Goal: Task Accomplishment & Management: Manage account settings

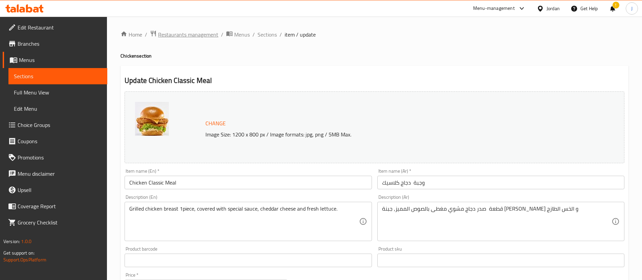
click at [164, 34] on span "Restaurants management" at bounding box center [188, 34] width 60 height 8
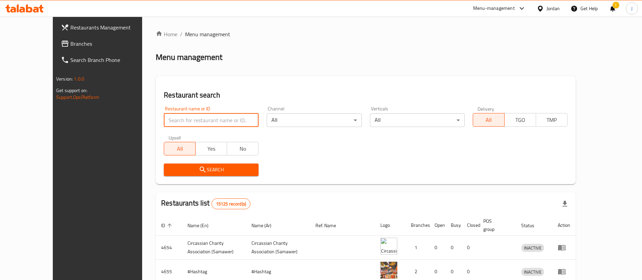
click at [164, 120] on input "search" at bounding box center [211, 120] width 95 height 14
type input "l"
type input "'"
type input "طوباسي"
click at [196, 174] on span "Search" at bounding box center [211, 170] width 84 height 8
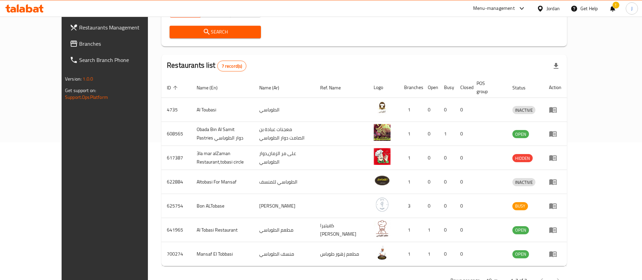
scroll to position [152, 0]
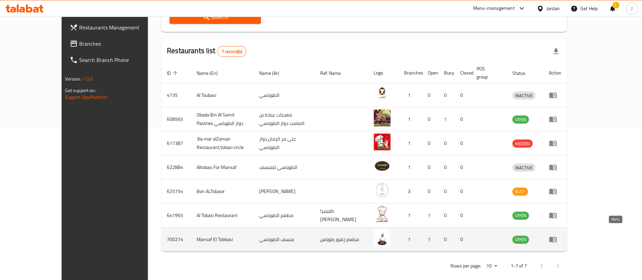
click at [557, 235] on icon "enhanced table" at bounding box center [553, 239] width 8 height 8
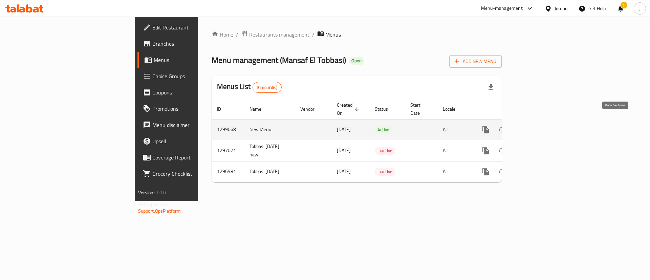
click at [539, 126] on icon "enhanced table" at bounding box center [534, 130] width 8 height 8
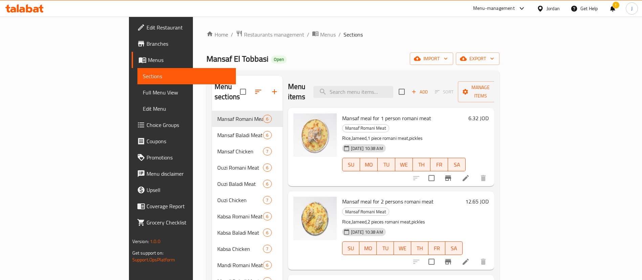
click at [489, 113] on h6 "6.32 JOD" at bounding box center [478, 117] width 20 height 9
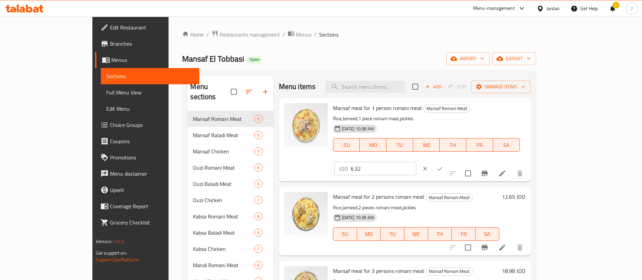
drag, startPoint x: 552, startPoint y: 111, endPoint x: 408, endPoint y: 106, distance: 144.3
click at [409, 106] on div "Mansaf meal for 1 person romani meat Mansaf Romani Meat Rice,Jameed,1 piece rom…" at bounding box center [429, 140] width 198 height 78
type input "5.5"
click button "ok" at bounding box center [440, 168] width 15 height 15
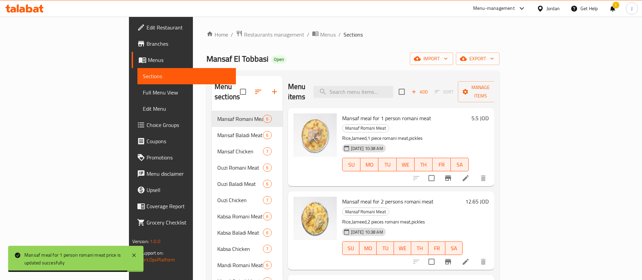
click at [489, 197] on h6 "12.65 JOD" at bounding box center [476, 201] width 23 height 9
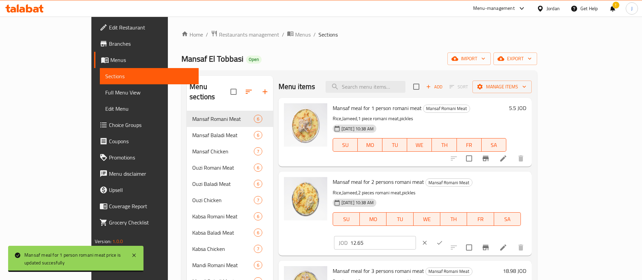
drag, startPoint x: 559, startPoint y: 185, endPoint x: 347, endPoint y: 180, distance: 211.9
click at [347, 181] on div "Mansaf meal for 2 persons romani meat Mansaf Romani Meat Rice,Jameed,2 pieces r…" at bounding box center [429, 213] width 199 height 78
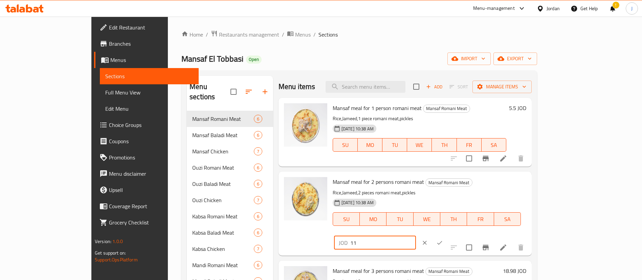
type input "11"
click at [443, 239] on icon "ok" at bounding box center [439, 242] width 7 height 7
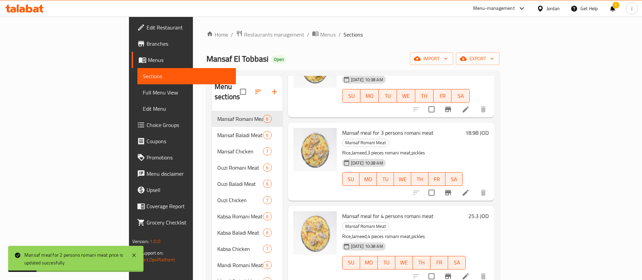
scroll to position [102, 0]
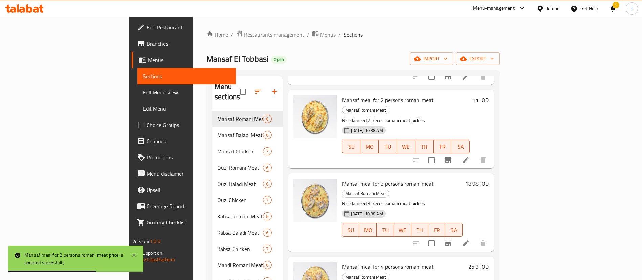
click at [489, 179] on h6 "18.98 JOD" at bounding box center [476, 183] width 23 height 9
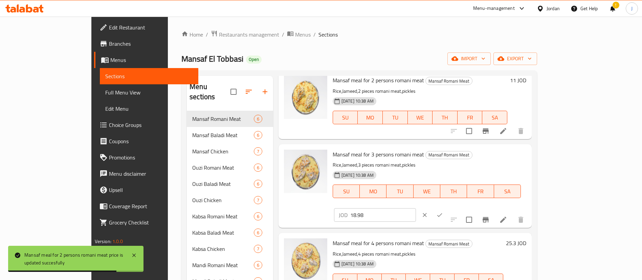
drag, startPoint x: 559, startPoint y: 158, endPoint x: 369, endPoint y: 157, distance: 190.2
click at [372, 158] on div "Mansaf meal for 3 persons romani meat Mansaf Romani Meat Rice,Jameed,3 pieces r…" at bounding box center [429, 186] width 199 height 78
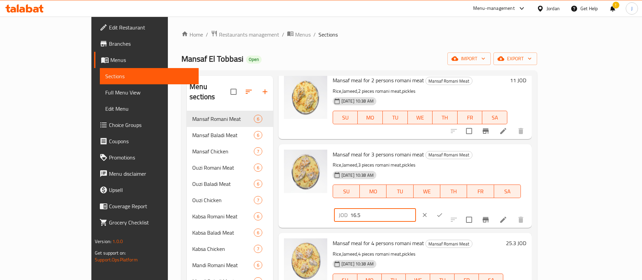
type input "16.5"
click button "ok" at bounding box center [439, 214] width 15 height 15
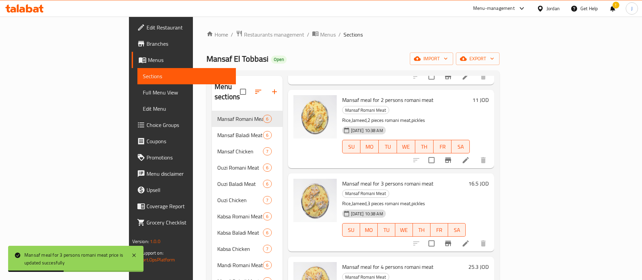
click at [489, 262] on h6 "25.3 JOD" at bounding box center [478, 266] width 20 height 9
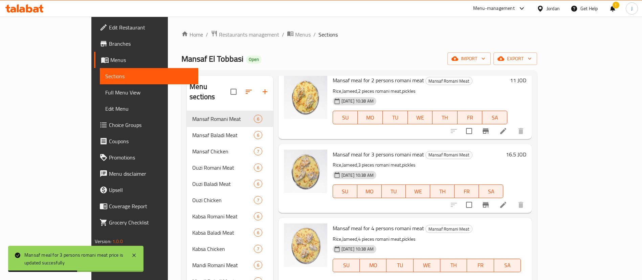
drag, startPoint x: 551, startPoint y: 230, endPoint x: 360, endPoint y: 224, distance: 190.3
click at [357, 224] on div "Mansaf meal for 4 persons romani meat Mansaf Romani Meat Rice,Jameed,4 pieces r…" at bounding box center [429, 260] width 199 height 78
type input "22"
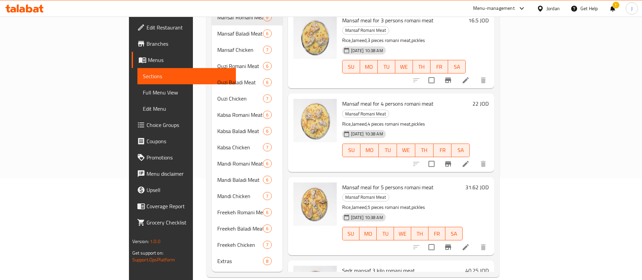
click at [489, 182] on h6 "31.62 JOD" at bounding box center [476, 186] width 23 height 9
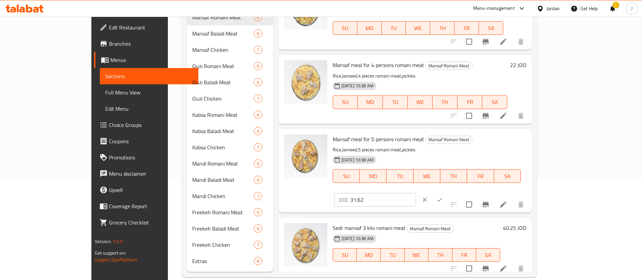
drag, startPoint x: 538, startPoint y: 143, endPoint x: 459, endPoint y: 143, distance: 78.5
click at [462, 143] on div "Mansaf meal for 5 persons romani meat Mansaf Romani Meat Rice,Jameed,5 pieces r…" at bounding box center [429, 171] width 199 height 78
type input "35"
click at [442, 198] on icon "ok" at bounding box center [439, 200] width 5 height 4
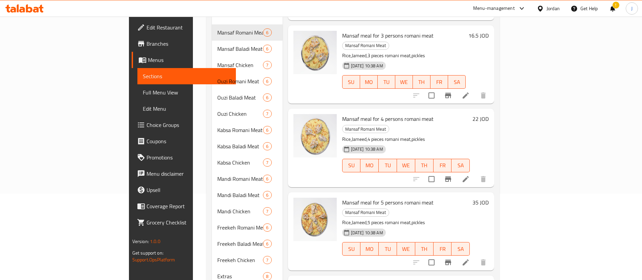
scroll to position [102, 0]
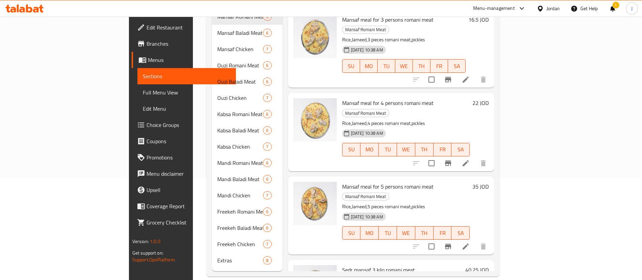
click at [489, 265] on h6 "40.25 JOD" at bounding box center [476, 269] width 23 height 9
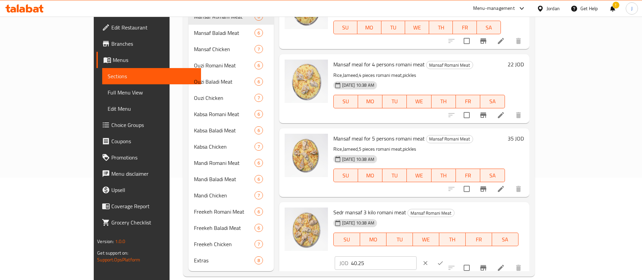
click at [111, 46] on span "Branches" at bounding box center [153, 44] width 84 height 8
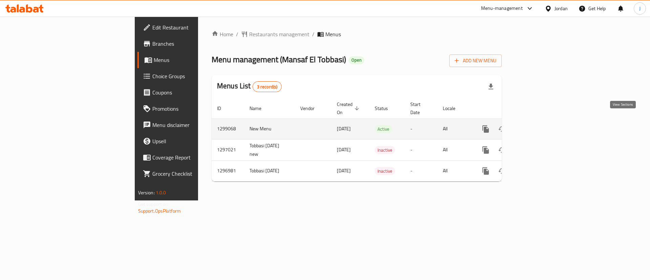
click at [539, 125] on icon "enhanced table" at bounding box center [534, 129] width 8 height 8
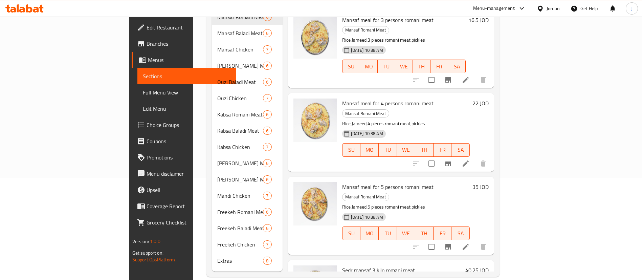
scroll to position [102, 0]
click at [489, 265] on h6 "40.25 JOD" at bounding box center [476, 269] width 23 height 9
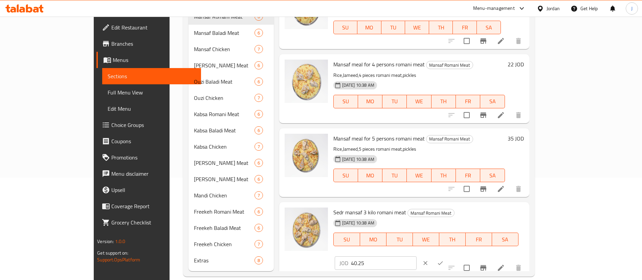
drag, startPoint x: 547, startPoint y: 218, endPoint x: 355, endPoint y: 211, distance: 191.4
click at [355, 211] on div "Sedr mansaf 3 kilo romani meat Mansaf Romani Meat [DATE] 10:38 AM SU MO TU WE T…" at bounding box center [429, 239] width 196 height 68
type input "3"
click at [417, 256] on input "3" at bounding box center [384, 263] width 66 height 14
type input "35"
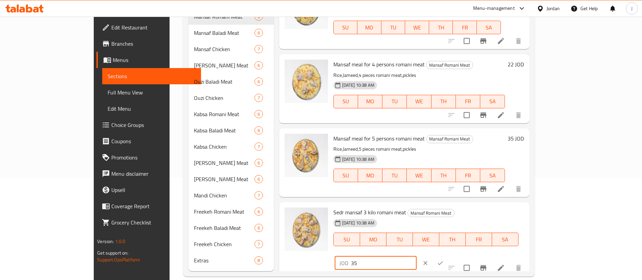
click at [444, 260] on icon "ok" at bounding box center [440, 263] width 7 height 7
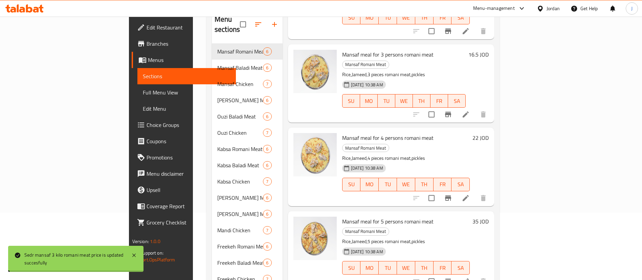
scroll to position [51, 0]
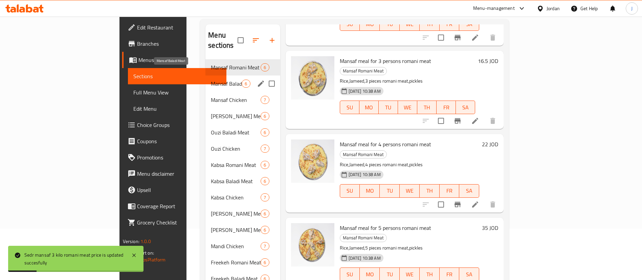
drag, startPoint x: 152, startPoint y: 76, endPoint x: 382, endPoint y: 104, distance: 232.2
click at [211, 80] on span "Mansaf Baladi Meat" at bounding box center [226, 84] width 31 height 8
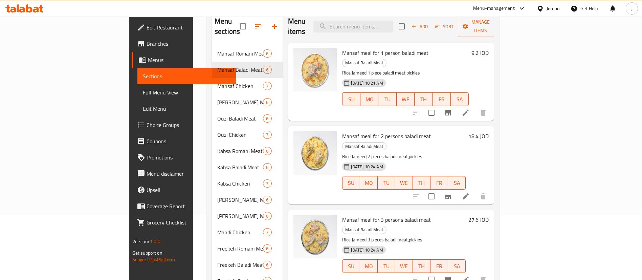
scroll to position [1, 0]
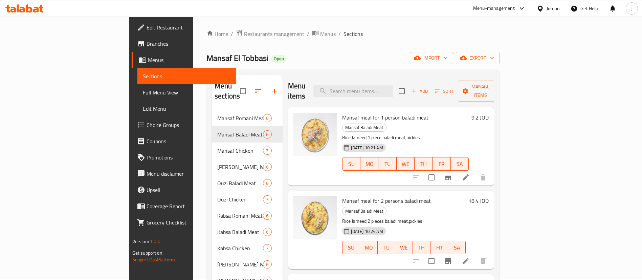
click at [489, 113] on h6 "9.2 JOD" at bounding box center [480, 117] width 17 height 9
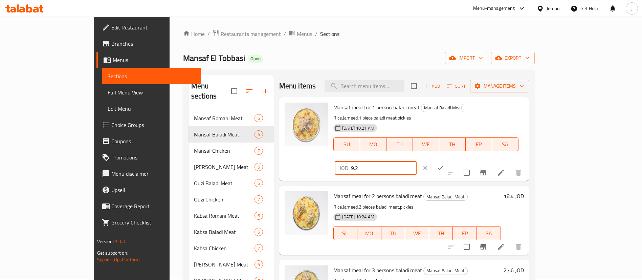
drag, startPoint x: 545, startPoint y: 113, endPoint x: 326, endPoint y: 127, distance: 219.1
click at [331, 127] on div "Mansaf meal for 1 person baladi meat Mansaf Baladi Meat Rice,Jameed,1 piece bal…" at bounding box center [429, 139] width 196 height 78
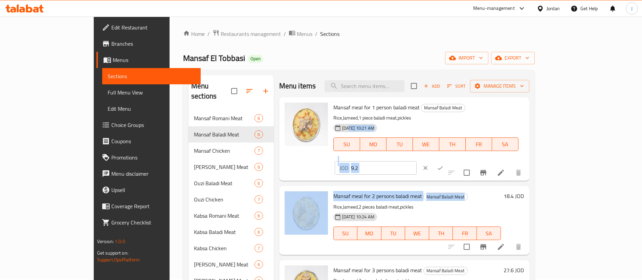
drag, startPoint x: 326, startPoint y: 127, endPoint x: 493, endPoint y: 170, distance: 172.0
click at [493, 117] on div "Mansaf meal for 1 person baladi meat Mansaf Baladi Meat Rice,Jameed,1 piece bal…" at bounding box center [404, 107] width 250 height 20
click at [458, 160] on div "JOD 9.2 ​" at bounding box center [396, 167] width 123 height 15
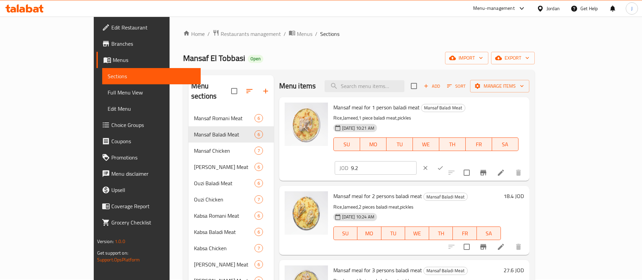
click at [417, 161] on input "9.2" at bounding box center [384, 168] width 66 height 14
type input "8"
click at [444, 165] on icon "ok" at bounding box center [440, 168] width 7 height 7
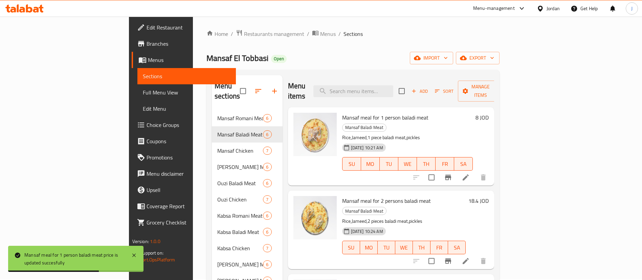
click at [489, 196] on h6 "18.4 JOD" at bounding box center [478, 200] width 20 height 9
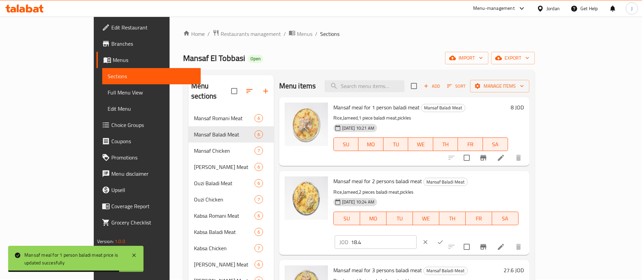
drag, startPoint x: 558, startPoint y: 186, endPoint x: 396, endPoint y: 188, distance: 162.1
click at [396, 188] on div "Mansaf meal for 2 persons baladi meat Mansaf Baladi Meat Rice,Jameed,2 pieces b…" at bounding box center [429, 213] width 196 height 78
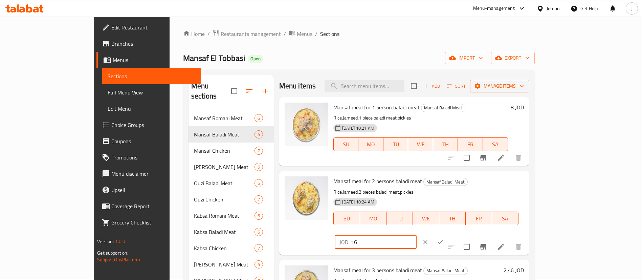
type input "16"
click at [448, 235] on button "ok" at bounding box center [440, 242] width 15 height 15
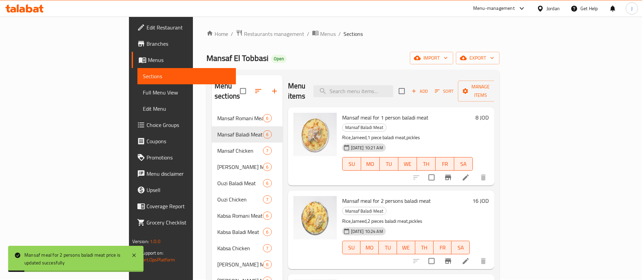
scroll to position [102, 0]
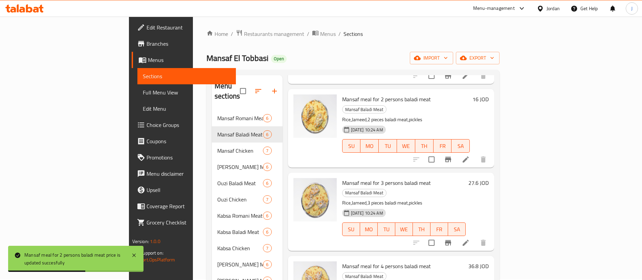
click at [489, 178] on h6 "27.6 JOD" at bounding box center [478, 182] width 20 height 9
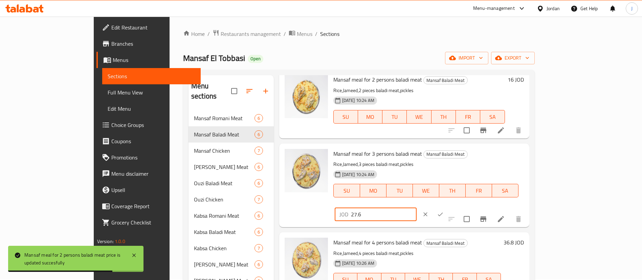
drag, startPoint x: 530, startPoint y: 158, endPoint x: 370, endPoint y: 161, distance: 160.1
click at [372, 161] on div "Mansaf meal for 3 persons baladi meat Mansaf Baladi Meat Rice,Jameed,3 pieces b…" at bounding box center [429, 185] width 196 height 78
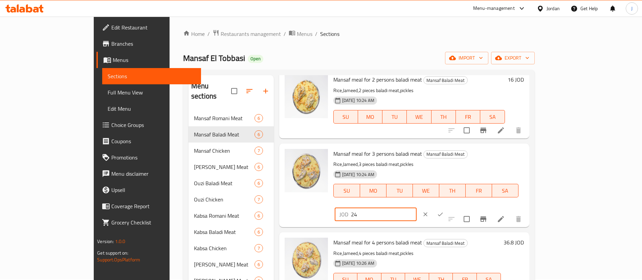
type input "24"
click at [448, 207] on button "ok" at bounding box center [440, 214] width 15 height 15
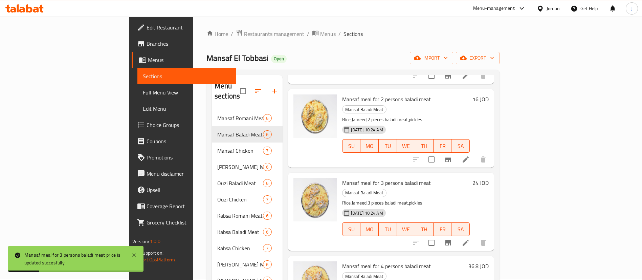
click at [489, 261] on h6 "36.8 JOD" at bounding box center [478, 265] width 20 height 9
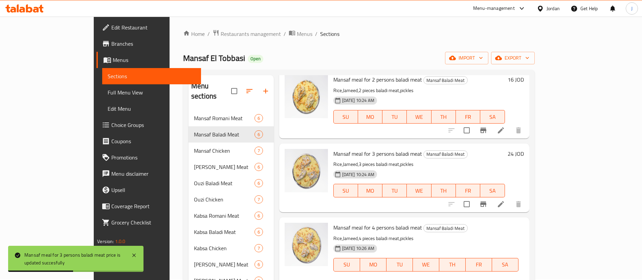
drag, startPoint x: 527, startPoint y: 233, endPoint x: 453, endPoint y: 233, distance: 74.8
click at [453, 235] on div "Mansaf meal for 4 persons baladi meat Mansaf Baladi Meat Rice,Jameed,4 pieces b…" at bounding box center [429, 259] width 196 height 78
type input "32"
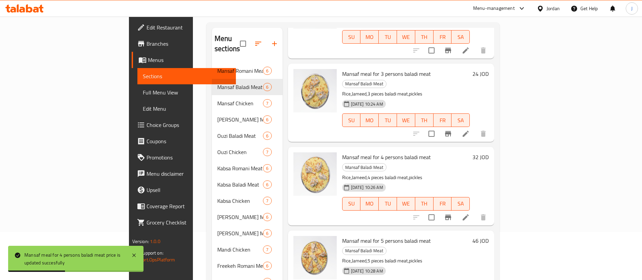
scroll to position [102, 0]
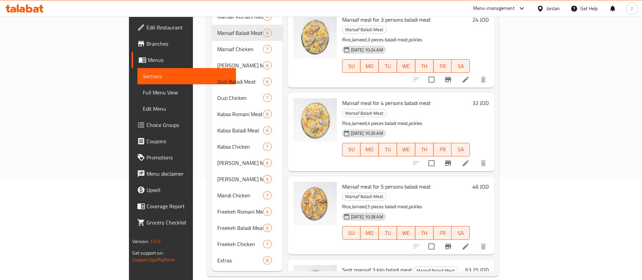
click at [489, 265] on h6 "63.25 JOD" at bounding box center [476, 269] width 23 height 9
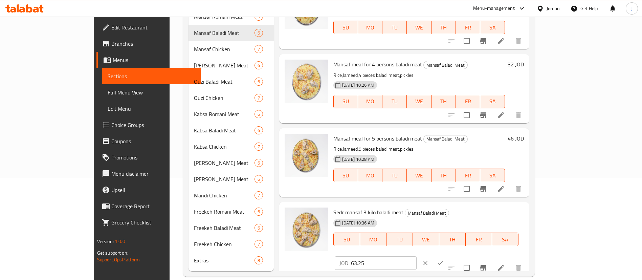
drag, startPoint x: 535, startPoint y: 214, endPoint x: 388, endPoint y: 237, distance: 148.7
click at [388, 237] on div "Sedr mansaf 3 kilo baladi meat Mansaf Baladi Meat [DATE] 10:36 AM SU MO TU WE T…" at bounding box center [429, 239] width 196 height 68
type input "60"
click at [444, 260] on icon "ok" at bounding box center [440, 263] width 7 height 7
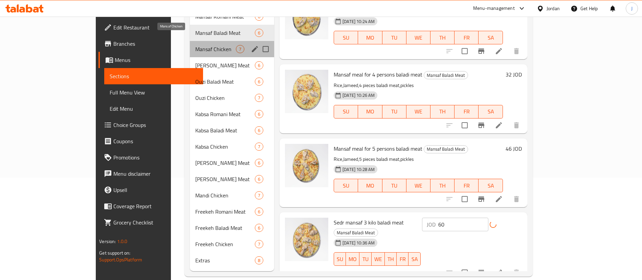
click at [195, 45] on span "Mansaf Chicken" at bounding box center [215, 49] width 41 height 8
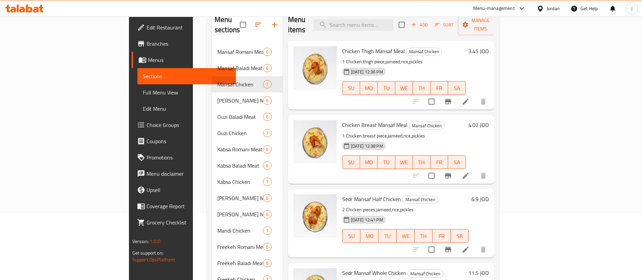
scroll to position [51, 0]
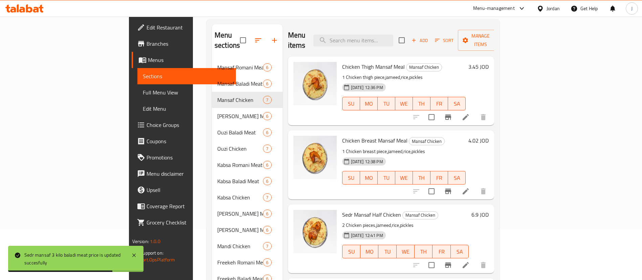
click at [489, 62] on h6 "3.45 JOD" at bounding box center [478, 66] width 20 height 9
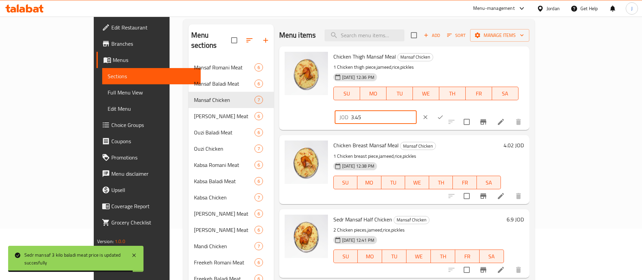
drag, startPoint x: 499, startPoint y: 59, endPoint x: 520, endPoint y: 70, distance: 23.9
click at [447, 58] on div "Chicken Thigh Mansaf Meal Mansaf Chicken 1 Chicken thigh piece,jameed,rice,pick…" at bounding box center [429, 88] width 196 height 78
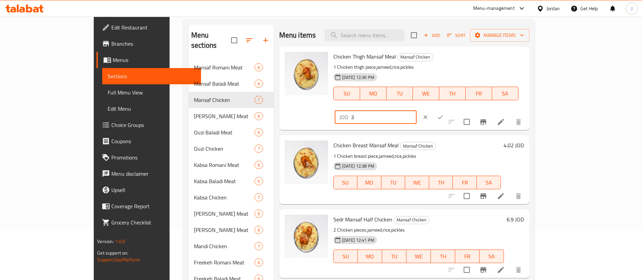
type input "3"
click at [444, 114] on icon "ok" at bounding box center [440, 117] width 7 height 7
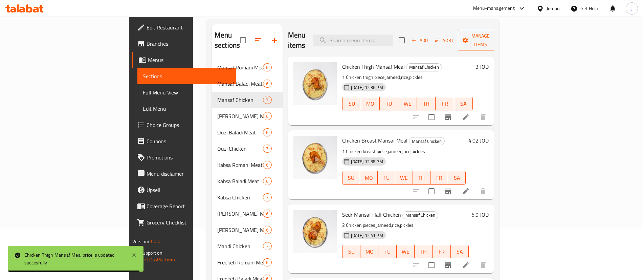
click at [489, 136] on h6 "4.02 JOD" at bounding box center [478, 140] width 20 height 9
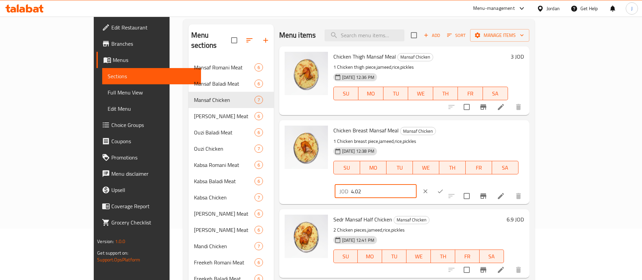
drag, startPoint x: 553, startPoint y: 133, endPoint x: 471, endPoint y: 133, distance: 82.3
click at [471, 133] on div "Chicken Breast Mansaf Meal Mansaf Chicken 1 Chicken breast piece,jameed,rice,pi…" at bounding box center [429, 162] width 196 height 78
type input "3.5"
click at [448, 184] on button "ok" at bounding box center [440, 191] width 15 height 15
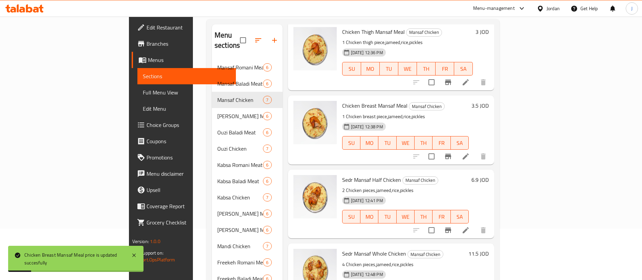
scroll to position [51, 0]
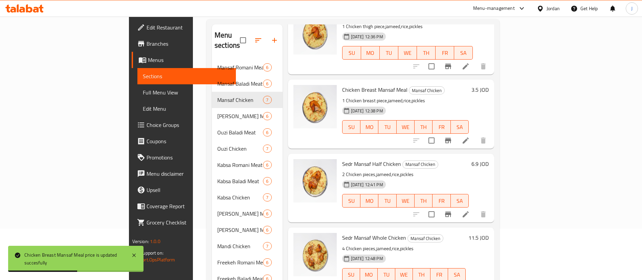
click at [489, 159] on h6 "6.9 JOD" at bounding box center [480, 163] width 17 height 9
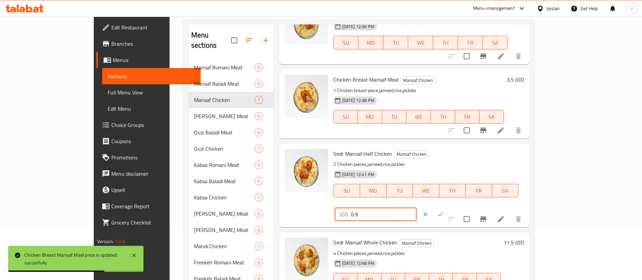
click at [417, 207] on input "6.9" at bounding box center [384, 214] width 66 height 14
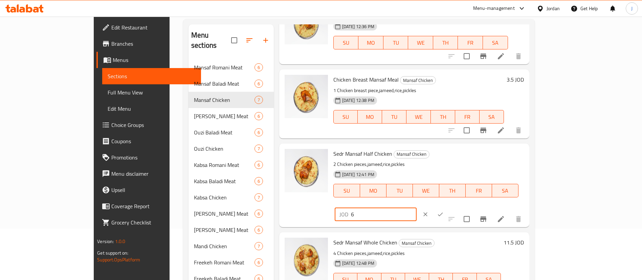
type input "6"
click at [444, 211] on icon "ok" at bounding box center [440, 214] width 7 height 7
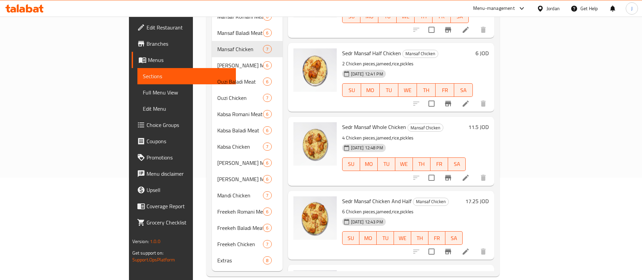
scroll to position [95, 0]
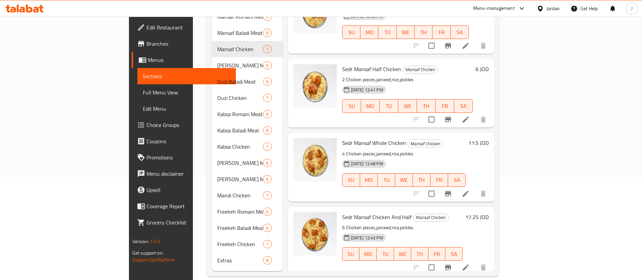
click at [489, 138] on h6 "11.5 JOD" at bounding box center [478, 142] width 20 height 9
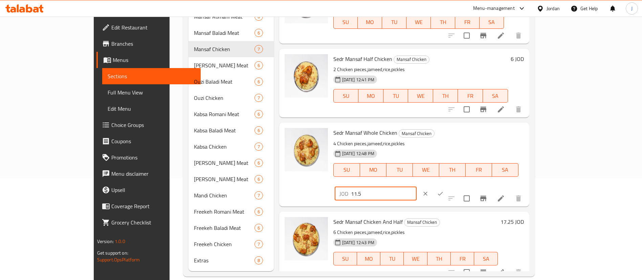
drag, startPoint x: 535, startPoint y: 138, endPoint x: 410, endPoint y: 135, distance: 125.6
click at [419, 136] on div "Sedr Mansaf Whole Chicken Mansaf Chicken 4 Chicken pieces,jameed,rice,pickles […" at bounding box center [429, 164] width 196 height 78
type input "12"
click at [444, 190] on icon "ok" at bounding box center [440, 193] width 7 height 7
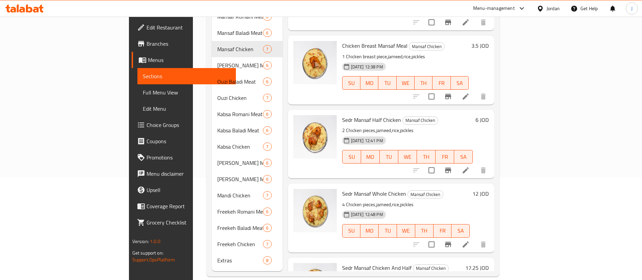
scroll to position [1, 0]
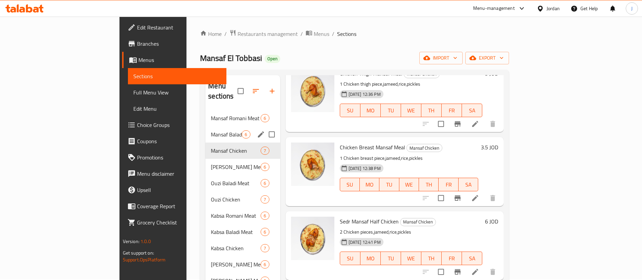
click at [205, 126] on div "Mansaf Baladi Meat 6" at bounding box center [242, 134] width 74 height 16
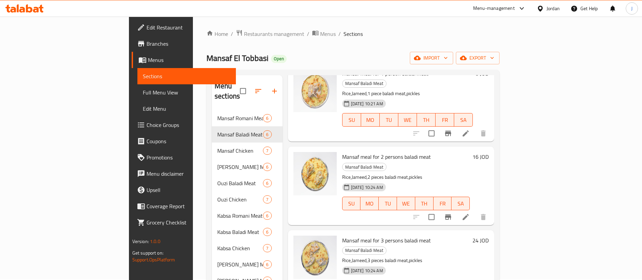
click at [147, 42] on span "Branches" at bounding box center [189, 44] width 84 height 8
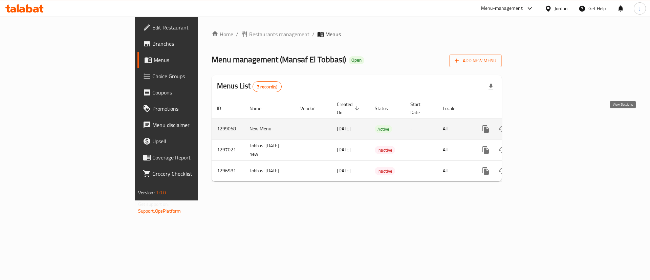
click at [538, 126] on icon "enhanced table" at bounding box center [534, 129] width 6 height 6
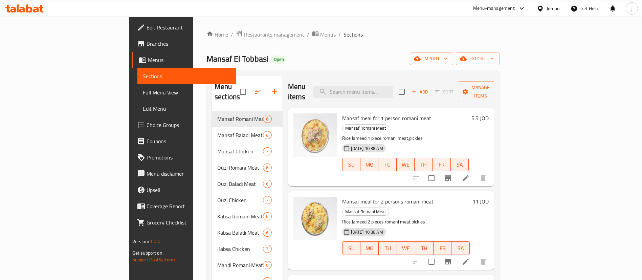
click at [489, 113] on h6 "5.5 JOD" at bounding box center [480, 117] width 17 height 9
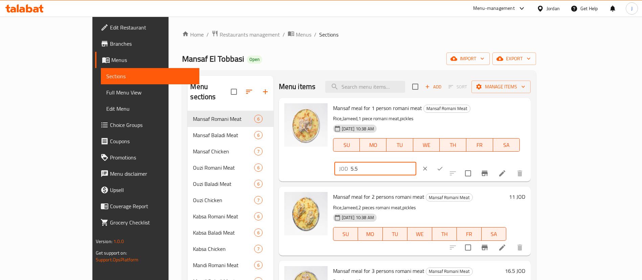
drag, startPoint x: 358, startPoint y: 132, endPoint x: 334, endPoint y: 131, distance: 24.4
click at [336, 132] on div "Mansaf meal for 1 person romani meat Mansaf Romani Meat Rice,Jameed,1 piece rom…" at bounding box center [429, 140] width 198 height 78
type input "6.35"
click button "ok" at bounding box center [440, 168] width 15 height 15
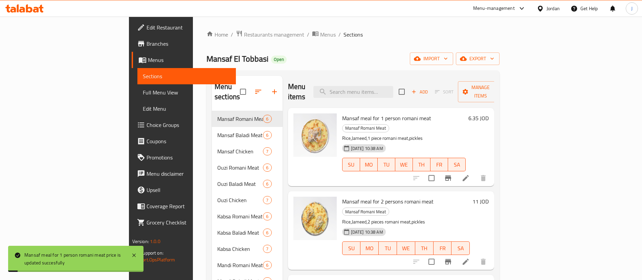
click at [489, 197] on h6 "11 JOD" at bounding box center [481, 201] width 16 height 9
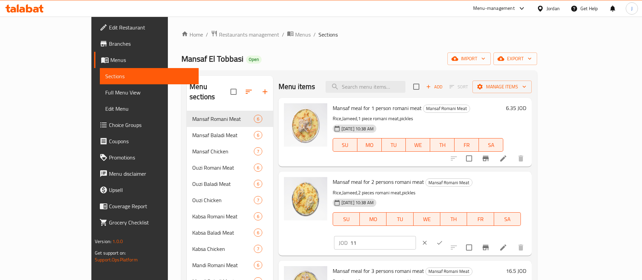
click at [416, 236] on input "11" at bounding box center [383, 243] width 66 height 14
type input "12.65"
click at [447, 235] on button "ok" at bounding box center [439, 242] width 15 height 15
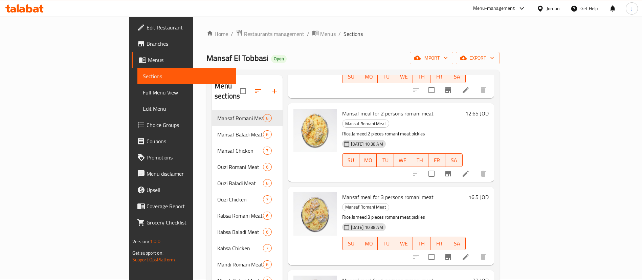
scroll to position [102, 0]
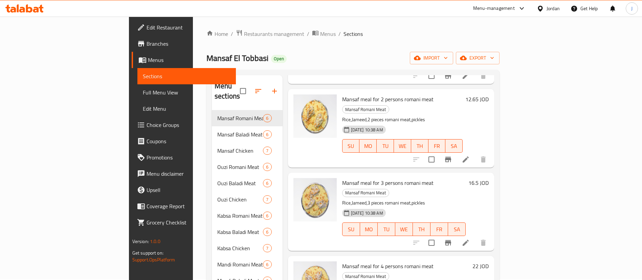
click at [489, 178] on h6 "16.5 JOD" at bounding box center [478, 182] width 20 height 9
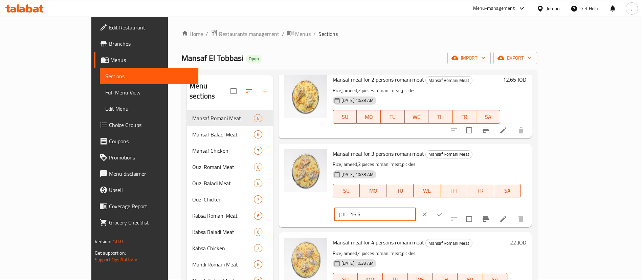
drag, startPoint x: 552, startPoint y: 155, endPoint x: 486, endPoint y: 147, distance: 66.5
click at [486, 148] on div "Mansaf meal for 3 persons romani meat Mansaf Romani Meat Rice,Jameed,3 pieces r…" at bounding box center [429, 185] width 199 height 78
type input "18"
click at [443, 211] on icon "ok" at bounding box center [439, 214] width 7 height 7
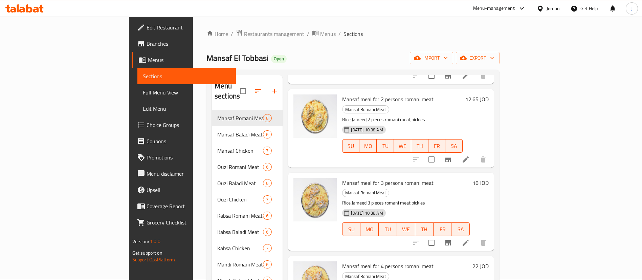
click at [489, 261] on h6 "22 JOD" at bounding box center [481, 265] width 16 height 9
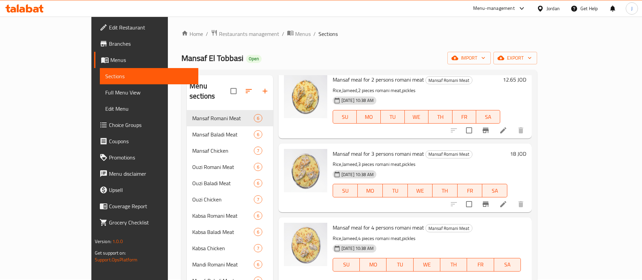
drag, startPoint x: 533, startPoint y: 232, endPoint x: 447, endPoint y: 236, distance: 86.4
click at [448, 236] on div "Mansaf meal for 4 persons romani meat Mansaf Romani Meat Rice,Jameed,4 pieces r…" at bounding box center [429, 259] width 199 height 78
type input "25.3"
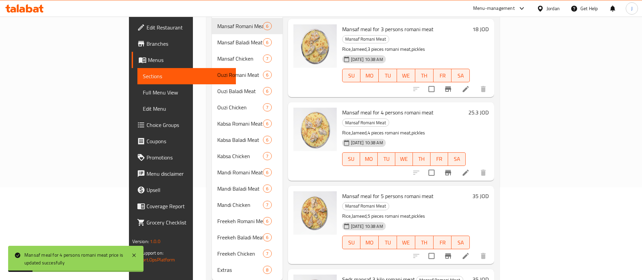
scroll to position [102, 0]
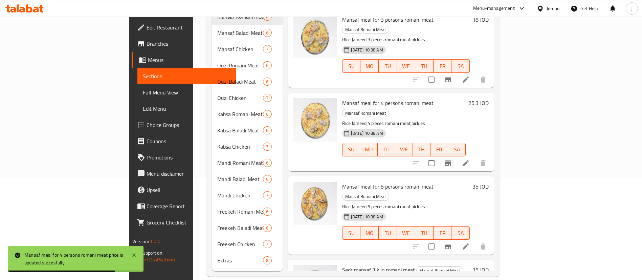
click at [489, 265] on h6 "35 JOD" at bounding box center [481, 269] width 16 height 9
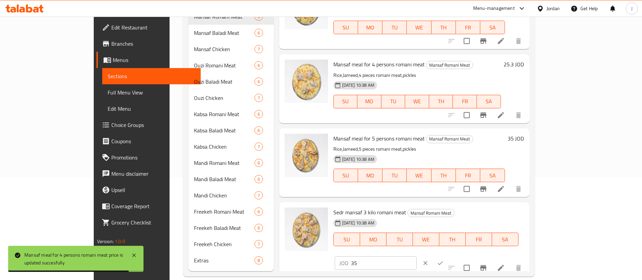
drag, startPoint x: 548, startPoint y: 216, endPoint x: 363, endPoint y: 210, distance: 185.2
click at [372, 212] on div "Sedr mansaf 3 kilo romani meat Mansaf Romani Meat 07-07-2025 10:38 AM SU MO TU …" at bounding box center [429, 239] width 196 height 68
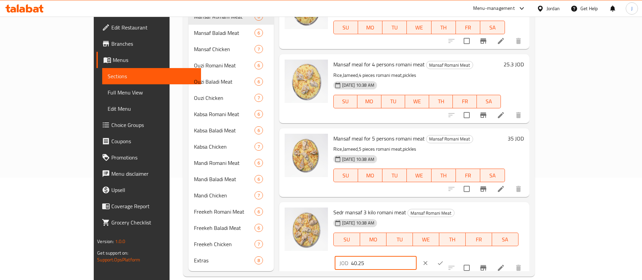
type input "40.25"
click at [444, 260] on icon "ok" at bounding box center [440, 263] width 7 height 7
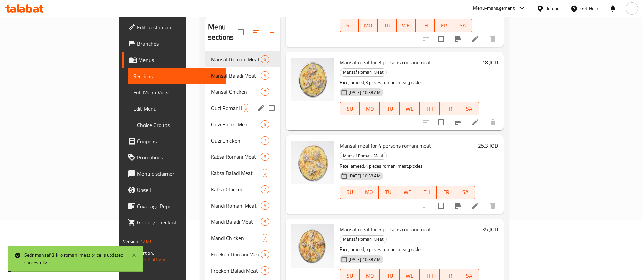
scroll to position [51, 0]
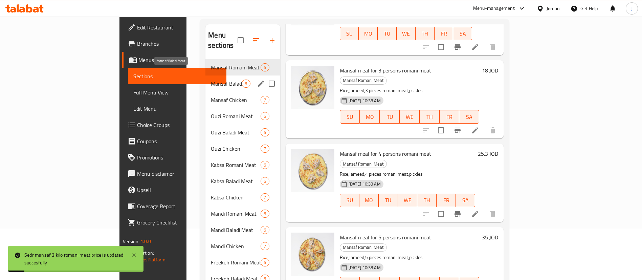
click at [211, 80] on span "Mansaf Baladi Meat" at bounding box center [226, 84] width 31 height 8
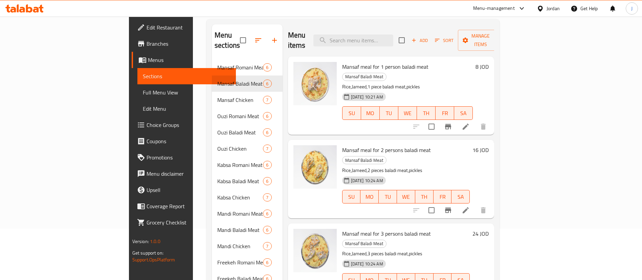
click at [489, 62] on h6 "8 JOD" at bounding box center [482, 66] width 13 height 9
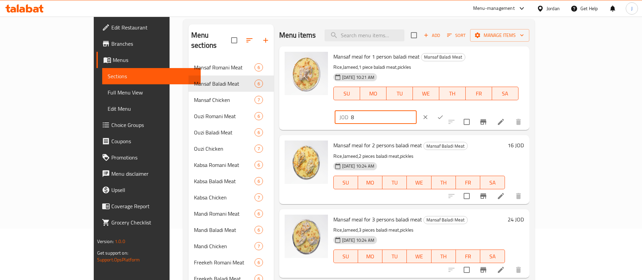
drag, startPoint x: 543, startPoint y: 61, endPoint x: 208, endPoint y: 67, distance: 335.5
click at [279, 76] on div "Mansaf meal for 1 person baladi meat Mansaf Baladi Meat Rice,Jameed,1 piece bal…" at bounding box center [404, 88] width 250 height 84
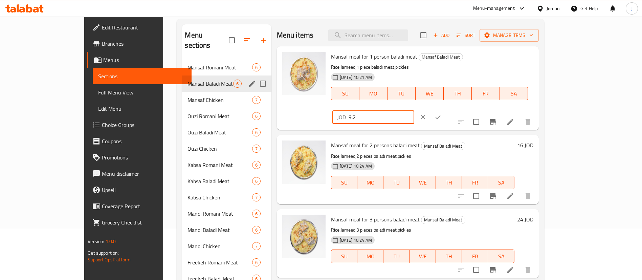
type input "9.2"
click button "ok" at bounding box center [438, 117] width 15 height 15
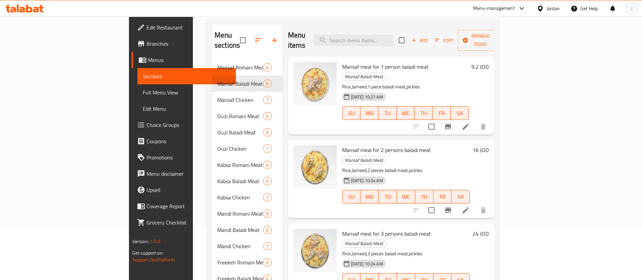
click at [489, 145] on h6 "16 JOD" at bounding box center [481, 149] width 16 height 9
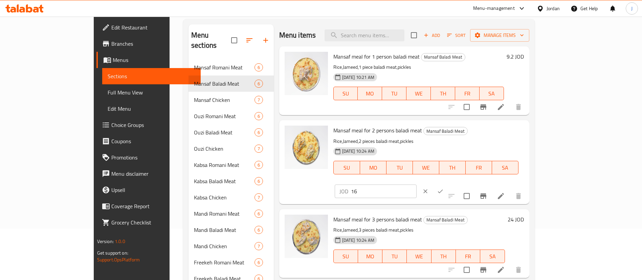
click at [410, 140] on div "Mansaf meal for 2 persons baladi meat Mansaf Baladi Meat Rice,Jameed,2 pieces b…" at bounding box center [429, 162] width 196 height 78
type input "18.4"
click at [444, 188] on icon "ok" at bounding box center [440, 191] width 7 height 7
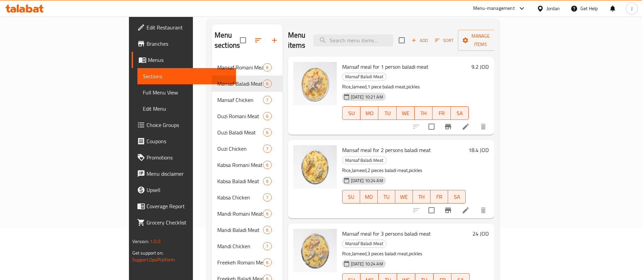
click at [489, 229] on h6 "24 JOD" at bounding box center [481, 233] width 16 height 9
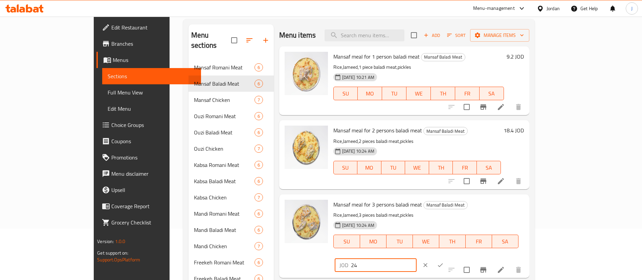
drag, startPoint x: 541, startPoint y: 205, endPoint x: 477, endPoint y: 211, distance: 64.3
click at [478, 212] on div "Mansaf meal for 3 persons baladi meat Mansaf Baladi Meat Rice,Jameed,3 pieces b…" at bounding box center [429, 236] width 196 height 78
type input "27.6"
click button "ok" at bounding box center [440, 265] width 15 height 15
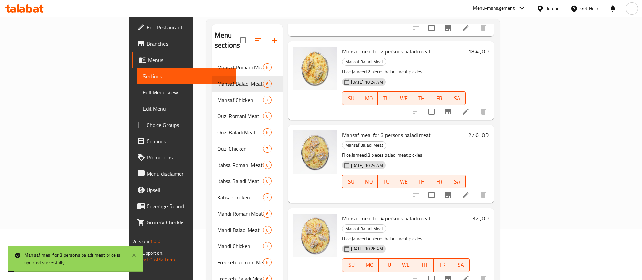
scroll to position [102, 0]
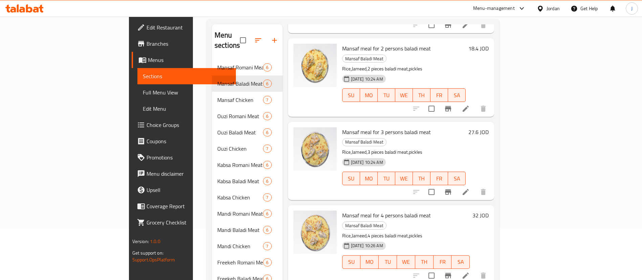
click at [489, 211] on h6 "32 JOD" at bounding box center [481, 215] width 16 height 9
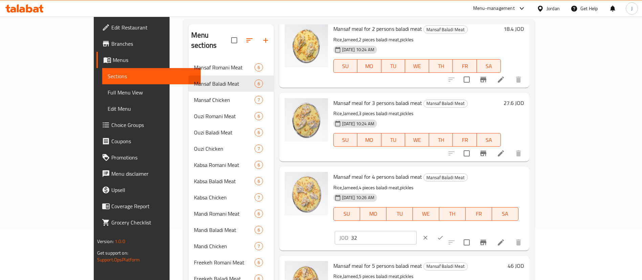
drag, startPoint x: 541, startPoint y: 180, endPoint x: 353, endPoint y: 183, distance: 187.9
click at [366, 184] on div "Mansaf meal for 4 persons baladi meat Mansaf Baladi Meat Rice,Jameed,4 pieces b…" at bounding box center [429, 208] width 196 height 78
type input "36.8"
click button "ok" at bounding box center [440, 237] width 15 height 15
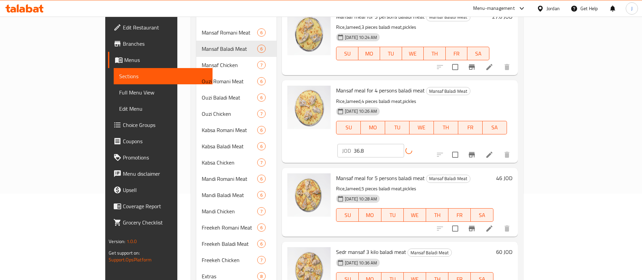
scroll to position [102, 0]
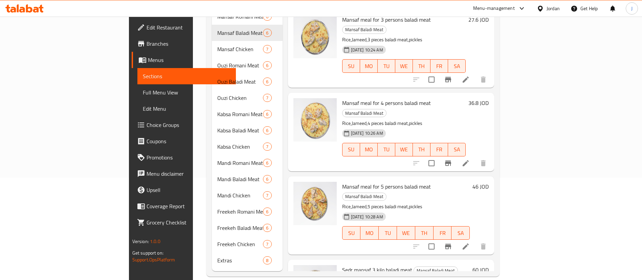
click at [489, 265] on h6 "60 JOD" at bounding box center [481, 269] width 16 height 9
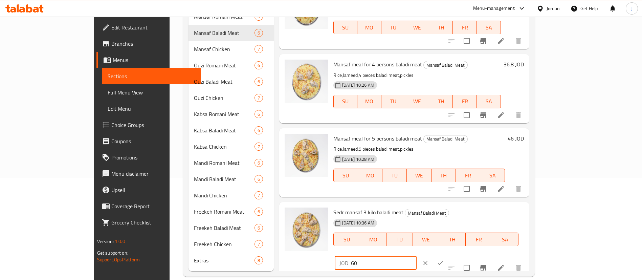
drag, startPoint x: 555, startPoint y: 216, endPoint x: 355, endPoint y: 219, distance: 199.4
click at [376, 223] on div "Sedr mansaf 3 kilo baladi meat Mansaf Baladi Meat 07-07-2025 10:36 AM SU MO TU …" at bounding box center [429, 239] width 196 height 68
type input "69"
click at [444, 260] on icon "ok" at bounding box center [440, 263] width 7 height 7
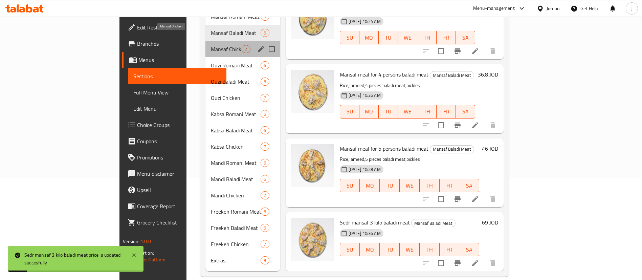
click at [211, 45] on span "Mansaf Chicken" at bounding box center [226, 49] width 31 height 8
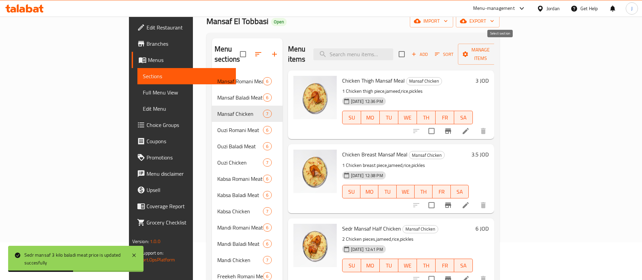
scroll to position [1, 0]
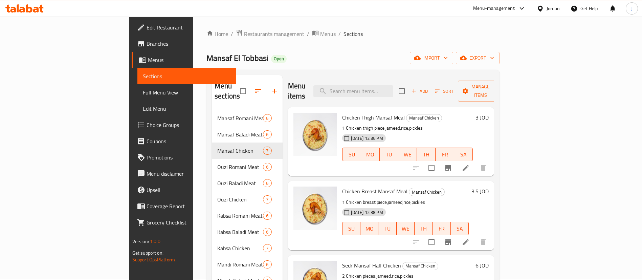
click at [489, 113] on h6 "3 JOD" at bounding box center [482, 117] width 13 height 9
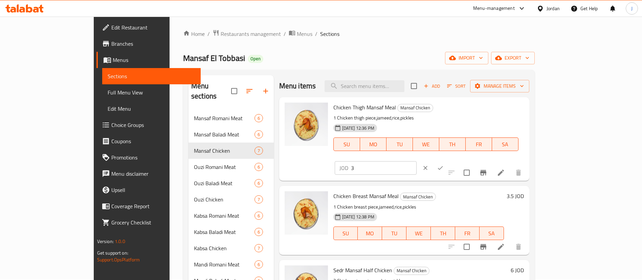
click at [417, 161] on input "3" at bounding box center [384, 168] width 66 height 14
type input "3.45"
click button "ok" at bounding box center [440, 167] width 15 height 15
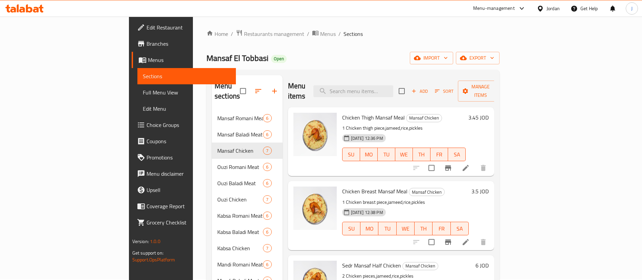
click at [489, 187] on h6 "3.5 JOD" at bounding box center [480, 191] width 17 height 9
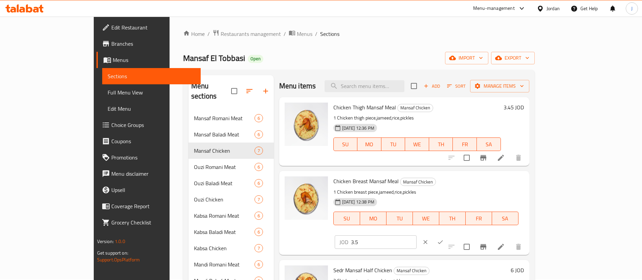
drag, startPoint x: 549, startPoint y: 181, endPoint x: 390, endPoint y: 181, distance: 158.4
click at [411, 181] on div "Chicken Breast Mansaf Meal Mansaf Chicken 1 Chicken breast piece,jameed,rice,pi…" at bounding box center [429, 213] width 196 height 78
type input "4.5"
click at [444, 239] on icon "ok" at bounding box center [440, 242] width 7 height 7
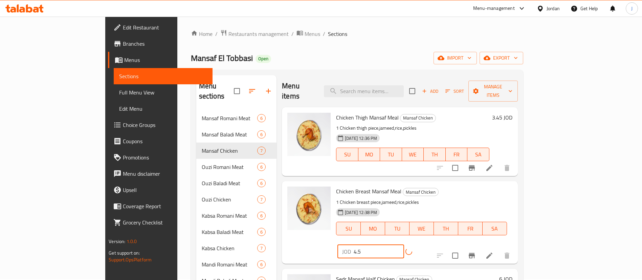
click at [404, 245] on input "4.5" at bounding box center [379, 252] width 50 height 14
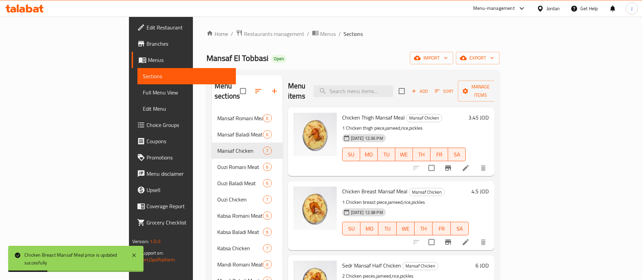
click at [489, 187] on h6 "4.5 JOD" at bounding box center [480, 191] width 17 height 9
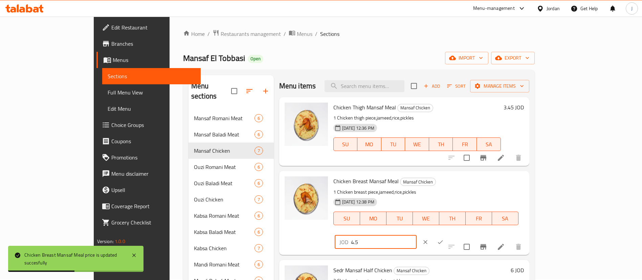
click at [417, 235] on input "4.5" at bounding box center [384, 242] width 66 height 14
type input "4.5"
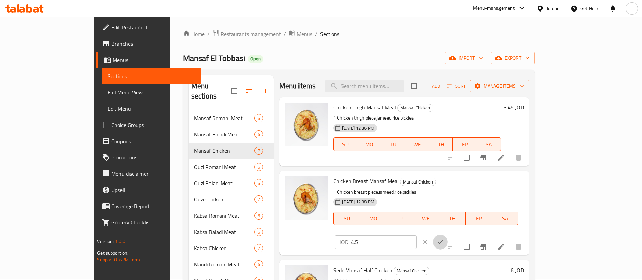
click button "ok" at bounding box center [440, 242] width 15 height 15
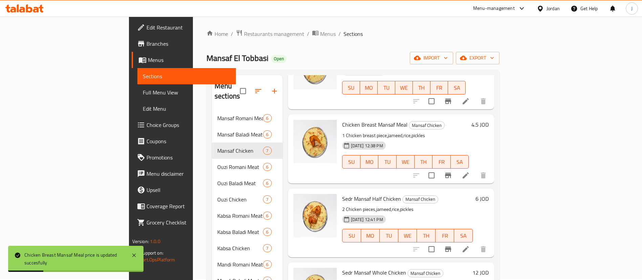
scroll to position [51, 0]
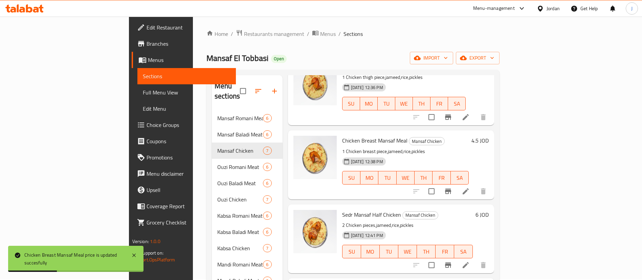
click at [489, 136] on h6 "4.5 JOD" at bounding box center [480, 140] width 17 height 9
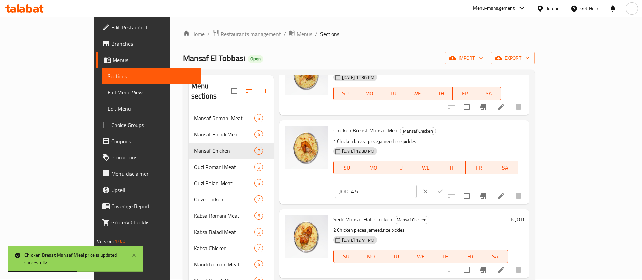
click at [417, 184] on input "4.5" at bounding box center [384, 191] width 66 height 14
type input "4"
click button "ok" at bounding box center [440, 191] width 15 height 15
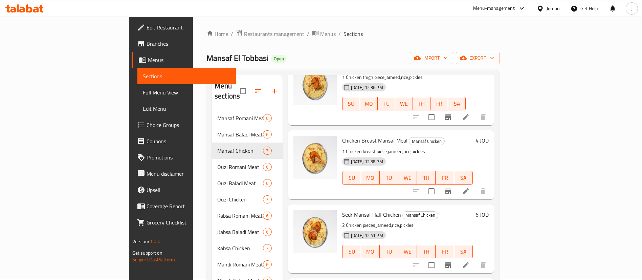
click at [489, 210] on h6 "6 JOD" at bounding box center [482, 214] width 13 height 9
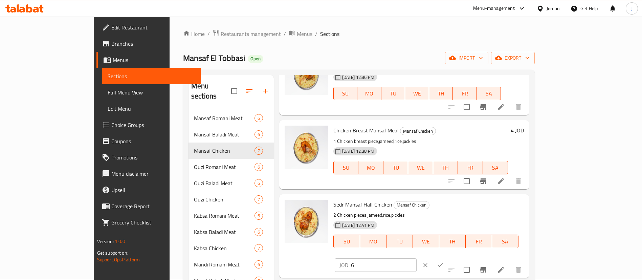
click at [417, 258] on input "6" at bounding box center [384, 265] width 66 height 14
type input "6.9"
click at [444, 262] on icon "ok" at bounding box center [440, 265] width 7 height 7
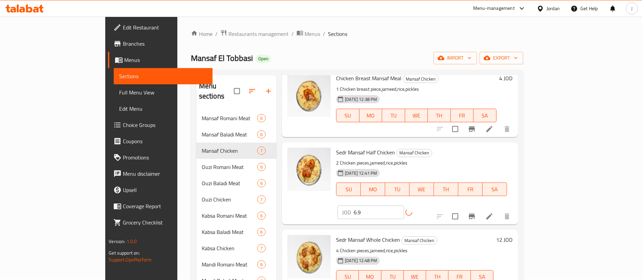
scroll to position [152, 0]
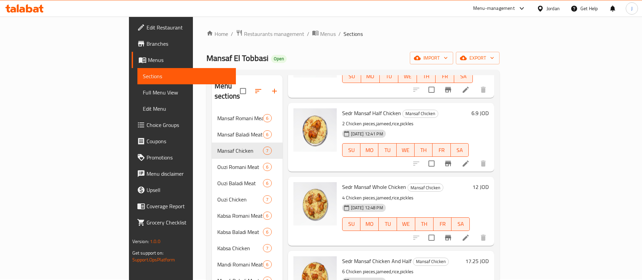
click at [489, 182] on h6 "12 JOD" at bounding box center [481, 186] width 16 height 9
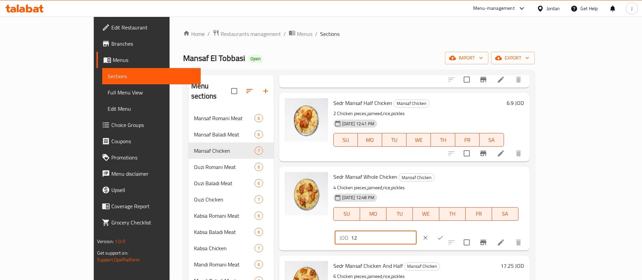
drag, startPoint x: 542, startPoint y: 178, endPoint x: 317, endPoint y: 184, distance: 224.5
click at [349, 187] on div "Sedr Mansaf Whole Chicken Mansaf Chicken 4 Chicken pieces,jameed,rice,pickles 0…" at bounding box center [429, 208] width 196 height 78
type input "13.8"
click button "ok" at bounding box center [440, 237] width 15 height 15
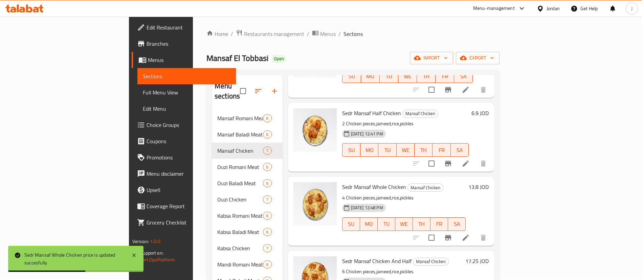
scroll to position [203, 0]
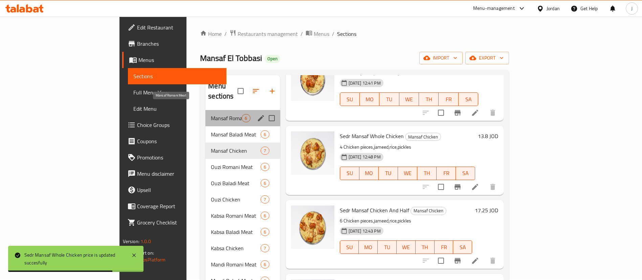
click at [211, 114] on span "Mansaf Romani Meat" at bounding box center [226, 118] width 31 height 8
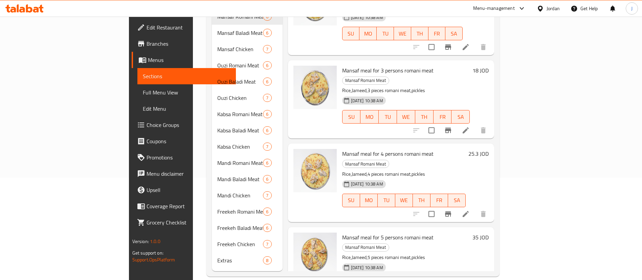
scroll to position [163, 0]
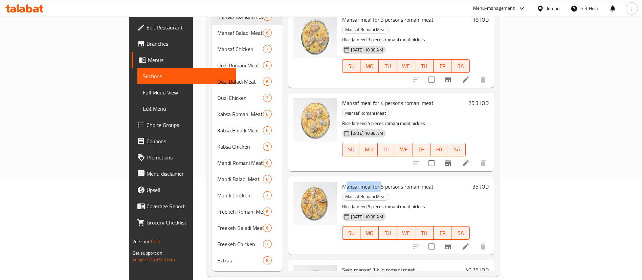
drag, startPoint x: 313, startPoint y: 136, endPoint x: 348, endPoint y: 140, distance: 35.4
click at [348, 181] on span "Mansaf meal for 5 persons romani meat" at bounding box center [387, 186] width 91 height 10
click at [369, 181] on span "Mansaf meal for 5 persons romani meat" at bounding box center [387, 186] width 91 height 10
drag, startPoint x: 355, startPoint y: 139, endPoint x: 346, endPoint y: 139, distance: 8.5
click at [346, 181] on span "Mansaf meal for 5 persons romani meat" at bounding box center [387, 186] width 91 height 10
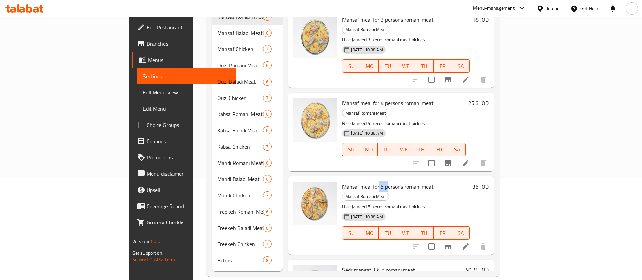
click at [352, 181] on span "Mansaf meal for 5 persons romani meat" at bounding box center [387, 186] width 91 height 10
click at [367, 181] on span "Mansaf meal for 5 persons romani meat" at bounding box center [387, 186] width 91 height 10
click at [451, 244] on icon "Branch-specific-item" at bounding box center [448, 246] width 6 height 5
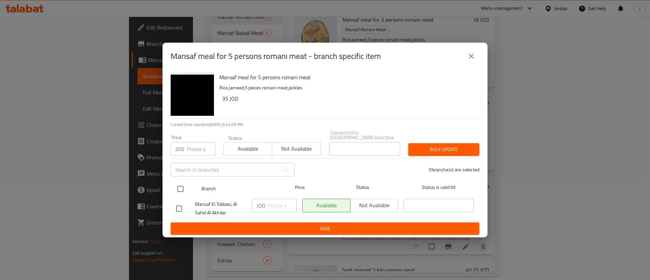
click at [184, 186] on input "checkbox" at bounding box center [180, 189] width 14 height 14
checkbox input "true"
click at [365, 201] on span "Not available" at bounding box center [374, 205] width 42 height 10
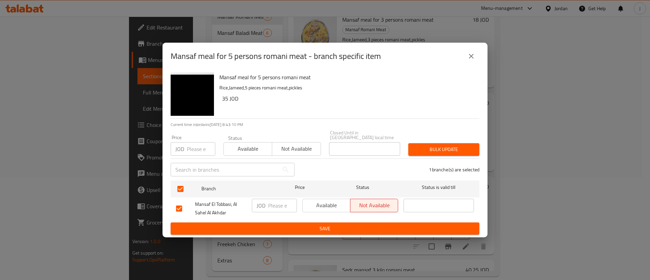
click at [367, 222] on button "Save" at bounding box center [325, 228] width 309 height 13
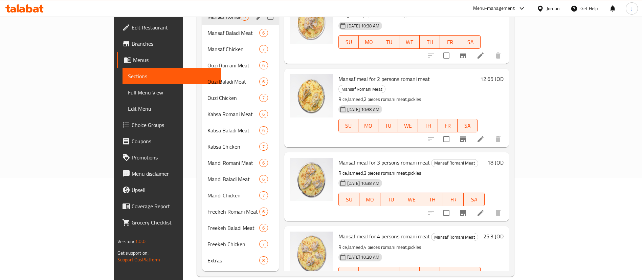
scroll to position [1, 0]
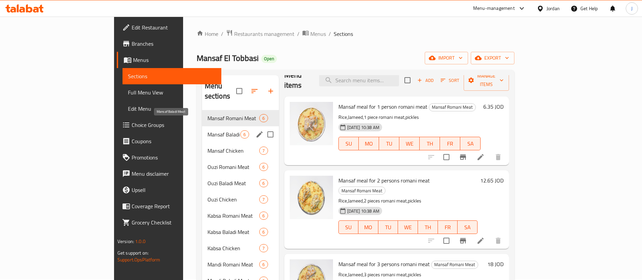
click at [207, 130] on span "Mansaf Baladi Meat" at bounding box center [223, 134] width 33 height 8
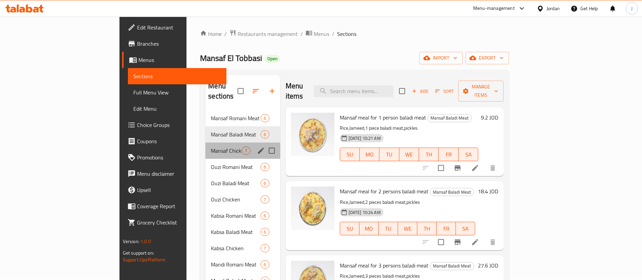
click at [211, 147] on span "Mansaf Chicken" at bounding box center [226, 151] width 31 height 8
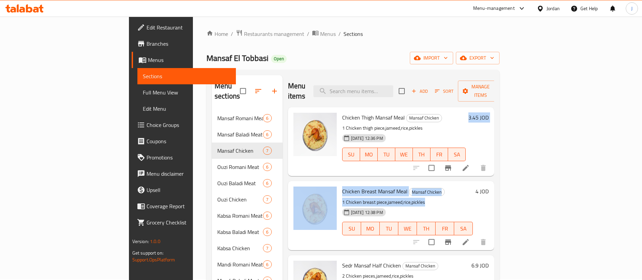
drag, startPoint x: 468, startPoint y: 189, endPoint x: 459, endPoint y: 141, distance: 48.2
click at [459, 131] on div "Chicken Thigh Mansaf Meal Mansaf Chicken 1 Chicken thigh piece,jameed,rice,pick…" at bounding box center [391, 119] width 206 height 24
click at [410, 150] on span "WE" at bounding box center [404, 155] width 12 height 10
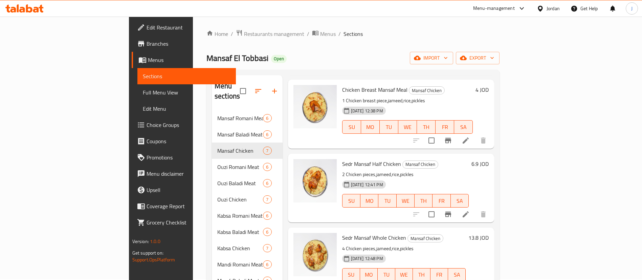
click at [443, 104] on div "07-07-2025 12:38 PM SU MO TU WE TH FR SA" at bounding box center [407, 122] width 136 height 37
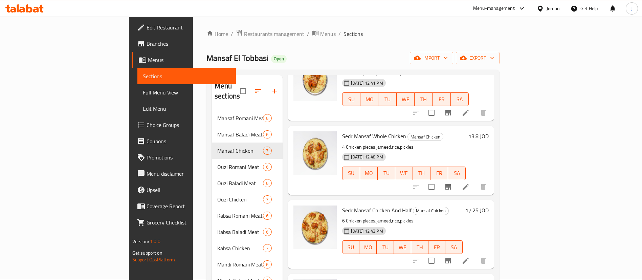
click at [489, 131] on h6 "13.8 JOD" at bounding box center [478, 135] width 20 height 9
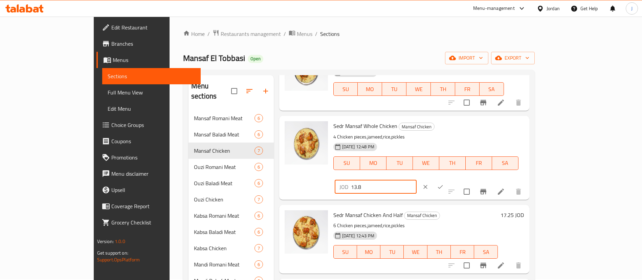
click at [417, 180] on input "13.8" at bounding box center [384, 187] width 66 height 14
type input "11.5"
click button "ok" at bounding box center [440, 186] width 15 height 15
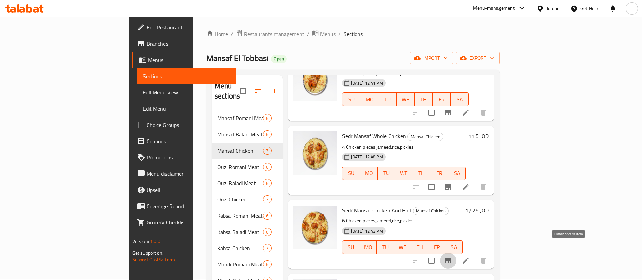
click at [451, 258] on icon "Branch-specific-item" at bounding box center [448, 260] width 6 height 5
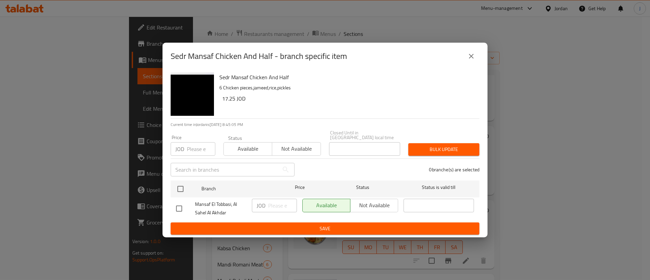
click at [360, 203] on div "Available Not available" at bounding box center [350, 206] width 96 height 14
click at [179, 183] on input "checkbox" at bounding box center [180, 189] width 14 height 14
checkbox input "true"
click at [309, 150] on span "Not available" at bounding box center [296, 149] width 43 height 10
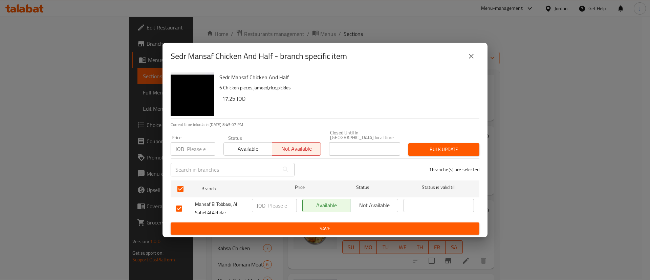
click at [378, 200] on span "Not available" at bounding box center [374, 205] width 42 height 10
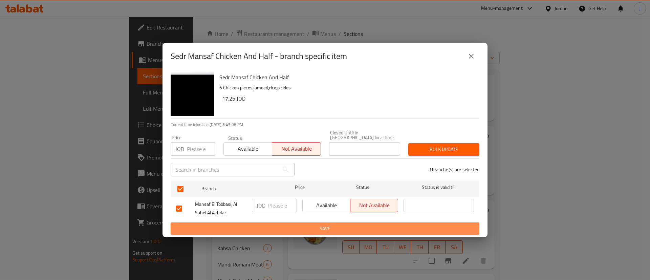
click at [381, 225] on span "Save" at bounding box center [325, 228] width 298 height 8
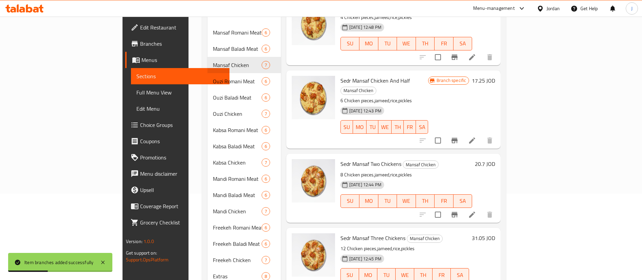
scroll to position [102, 0]
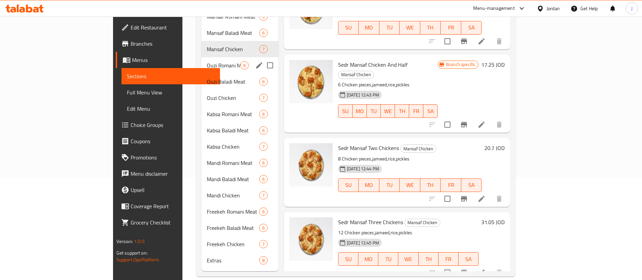
click at [201, 59] on div "Ouzi Romani Meat 6" at bounding box center [239, 65] width 77 height 16
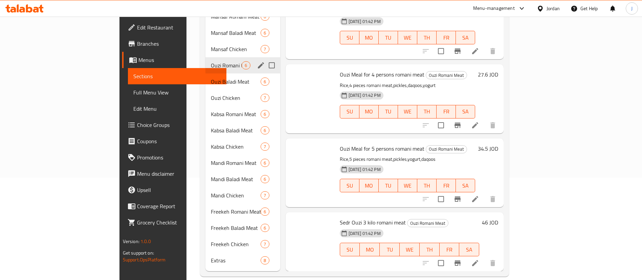
scroll to position [163, 0]
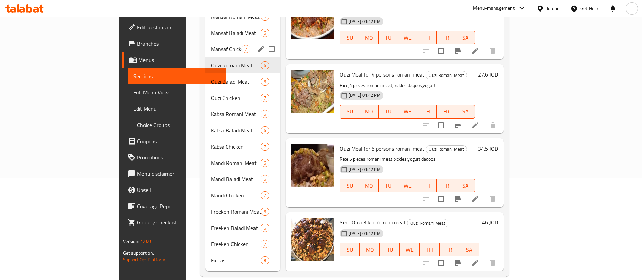
click at [205, 45] on div "Mansaf Chicken 7" at bounding box center [242, 49] width 74 height 16
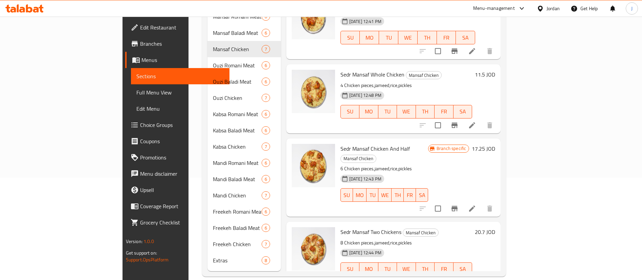
scroll to position [247, 0]
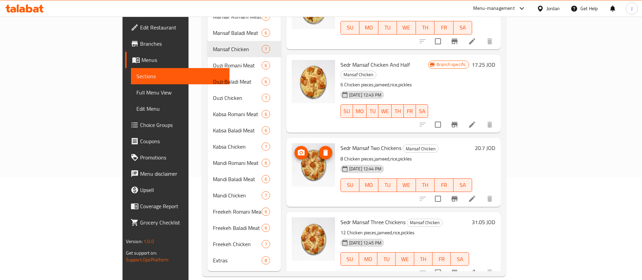
click at [292, 158] on img at bounding box center [313, 164] width 43 height 43
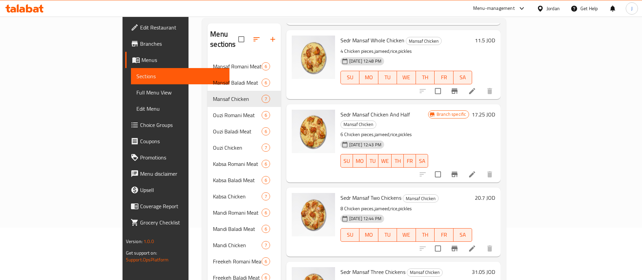
scroll to position [102, 0]
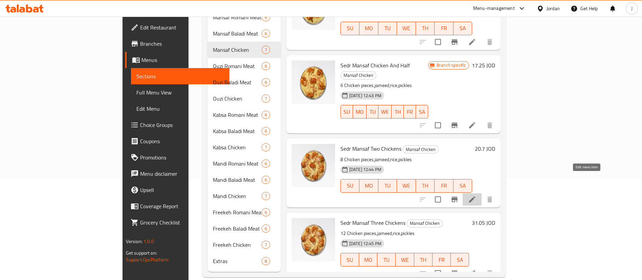
click at [476, 195] on icon at bounding box center [472, 199] width 8 height 8
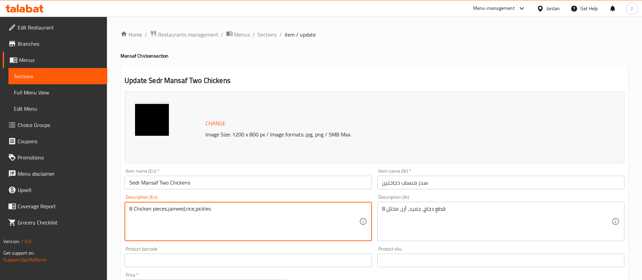
click at [171, 208] on textarea "8 Chicken pieces,jameed,rice,pickles" at bounding box center [243, 221] width 229 height 32
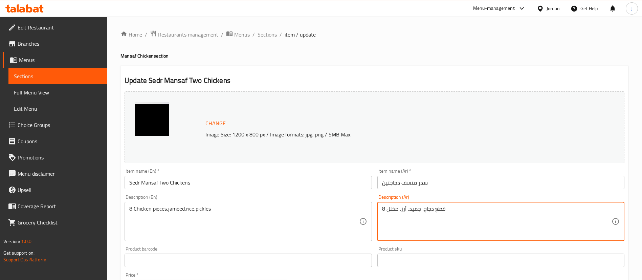
click at [434, 207] on textarea "8 قطع دجاج، جميد، أرز، مخلل" at bounding box center [496, 221] width 229 height 32
click at [397, 183] on input "سدر منسف دجاجتين" at bounding box center [500, 183] width 247 height 14
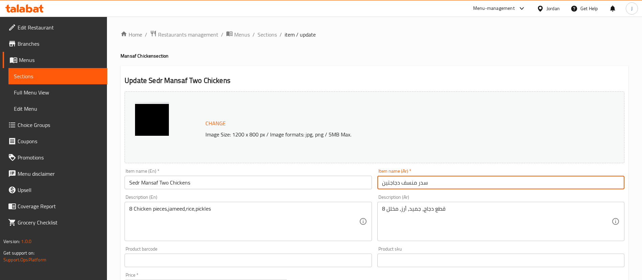
click at [397, 183] on input "سدر منسف دجاجتين" at bounding box center [500, 183] width 247 height 14
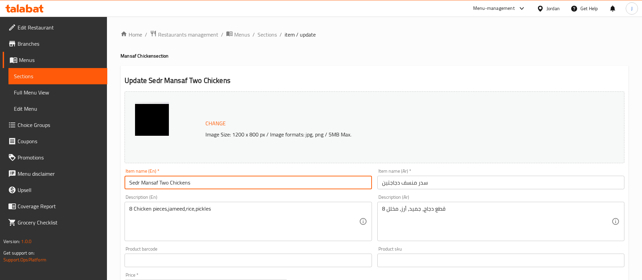
click at [165, 184] on input "Sedr Mansaf Two Chickens" at bounding box center [248, 183] width 247 height 14
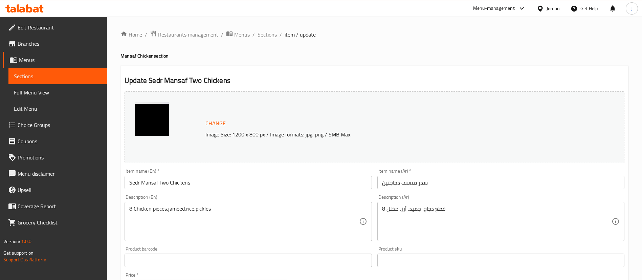
click at [271, 34] on span "Sections" at bounding box center [267, 34] width 19 height 8
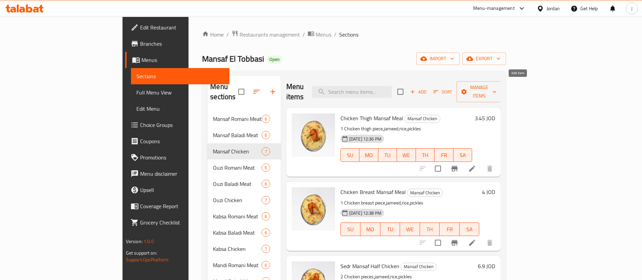
click at [428, 88] on span "Add" at bounding box center [418, 92] width 18 height 8
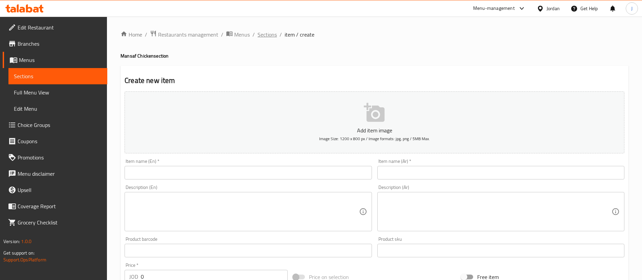
click at [267, 30] on span "Sections" at bounding box center [267, 34] width 19 height 8
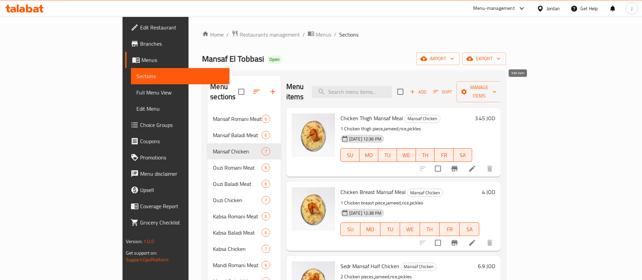
click at [428, 88] on span "Add" at bounding box center [418, 92] width 18 height 8
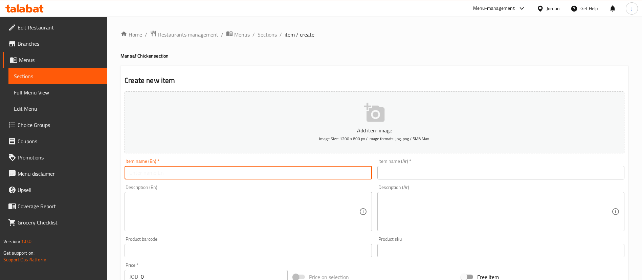
click at [161, 167] on input "text" at bounding box center [248, 173] width 247 height 14
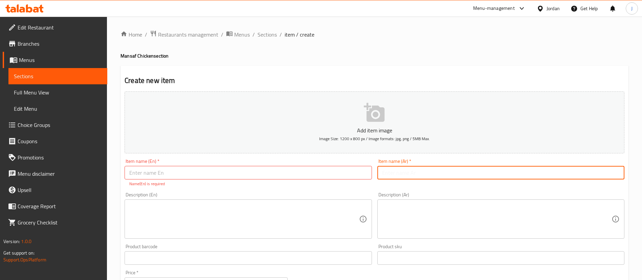
click at [393, 171] on input "text" at bounding box center [500, 173] width 247 height 14
paste input "سدر منسف دجاجتين"
click at [390, 172] on input "سدر منسف دجاجتين" at bounding box center [500, 173] width 247 height 14
type input "سدر منسف 4 دجاجات"
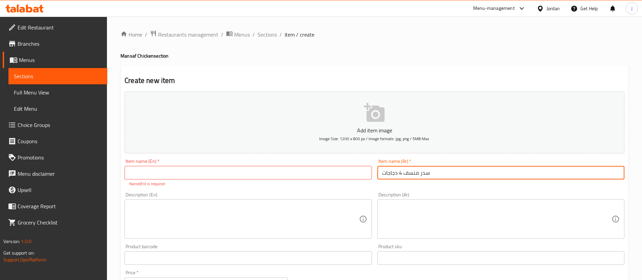
click at [330, 182] on p "Name(En) is required" at bounding box center [248, 184] width 238 height 6
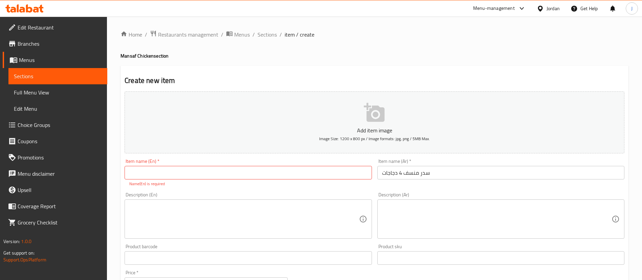
click at [327, 173] on input "text" at bounding box center [248, 173] width 247 height 14
click at [255, 169] on input "text" at bounding box center [248, 173] width 247 height 14
paste input "Sedr Mansaf Two Chickens"
click at [161, 171] on input "Sedr Mansaf Two Chickens" at bounding box center [248, 173] width 247 height 14
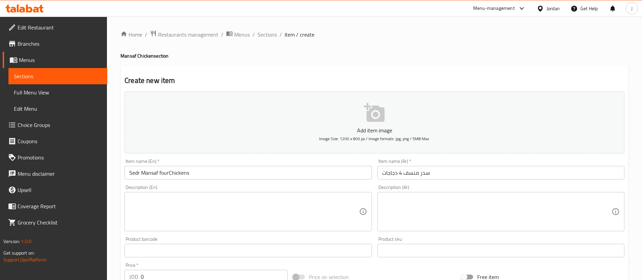
click at [176, 200] on div "Description (En)" at bounding box center [248, 211] width 247 height 39
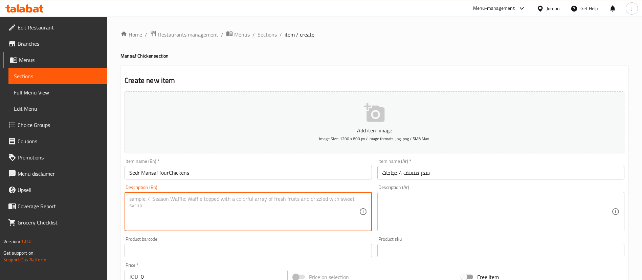
click at [170, 173] on input "Sedr Mansaf fourChickens" at bounding box center [248, 173] width 247 height 14
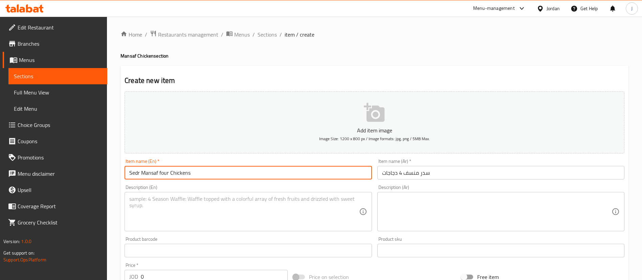
type input "Sedr Mansaf four Chickens"
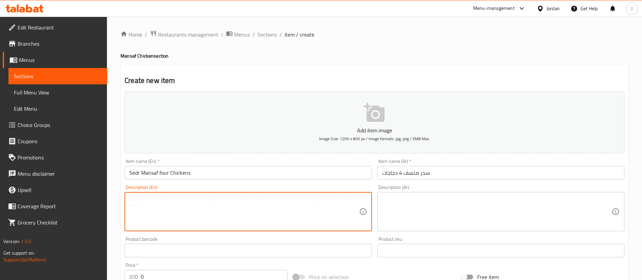
click at [173, 218] on textarea at bounding box center [243, 212] width 229 height 32
click at [204, 214] on textarea at bounding box center [243, 212] width 229 height 32
paste textarea "8 Chicken pieces,jameed,rice,pickles"
click at [131, 198] on textarea "8 Chicken pieces,jameed,rice,pickles" at bounding box center [243, 212] width 229 height 32
click at [226, 200] on textarea "16 Chicken pieces,jameed,rice,pickles" at bounding box center [243, 212] width 229 height 32
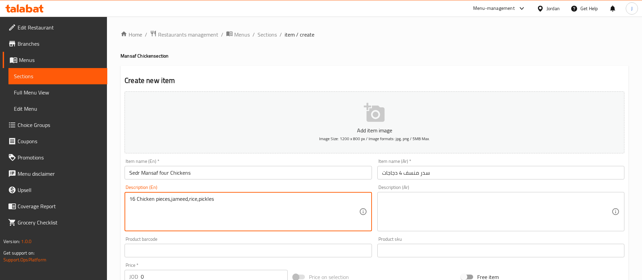
type textarea "16 Chicken pieces,jameed,rice,pickles"
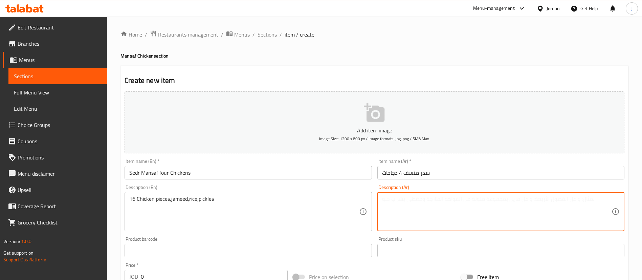
click at [430, 206] on textarea at bounding box center [496, 212] width 229 height 32
paste textarea "8 قطع دجاج، جميد، أرز، مخلل"
click at [381, 198] on div "8 قطع دجاج، جميد، أرز، مخلل Description (Ar)" at bounding box center [500, 211] width 247 height 39
click at [400, 218] on textarea "16 قطع دجاج، جميد، أرز، مخلل" at bounding box center [496, 212] width 229 height 32
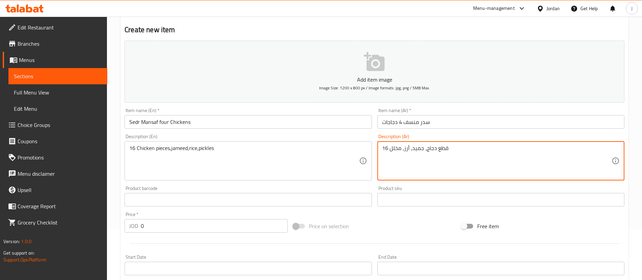
type textarea "16 قطع دجاج، جميد، أرز، مخلل"
click at [165, 226] on input "0" at bounding box center [214, 226] width 147 height 14
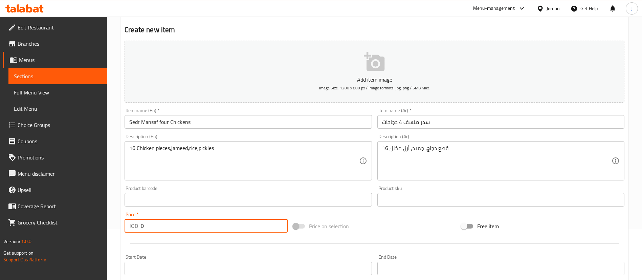
click at [165, 226] on input "0" at bounding box center [214, 226] width 147 height 14
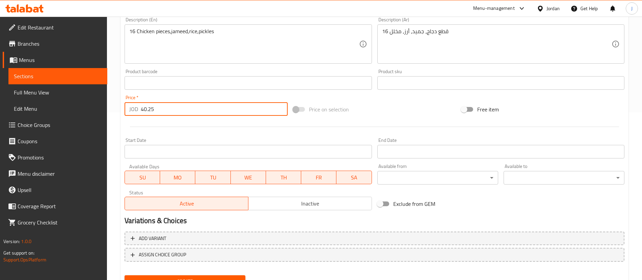
scroll to position [198, 0]
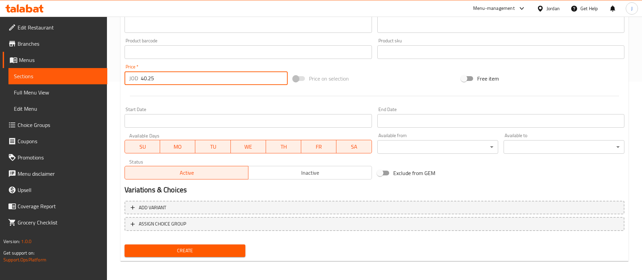
type input "40.25"
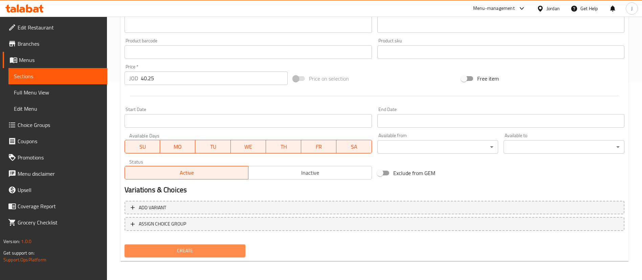
click at [212, 247] on span "Create" at bounding box center [185, 250] width 110 height 8
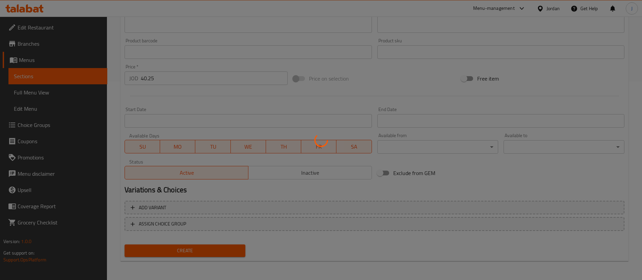
type input "0"
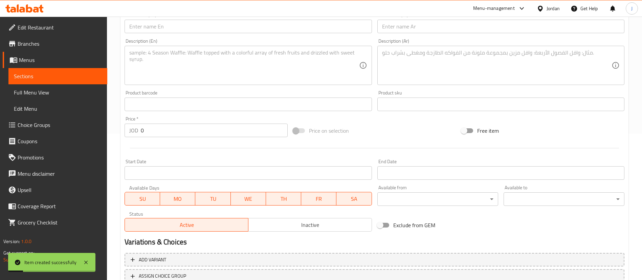
scroll to position [97, 0]
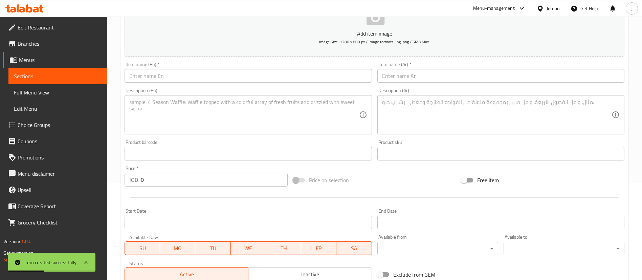
click at [420, 119] on textarea at bounding box center [496, 115] width 229 height 32
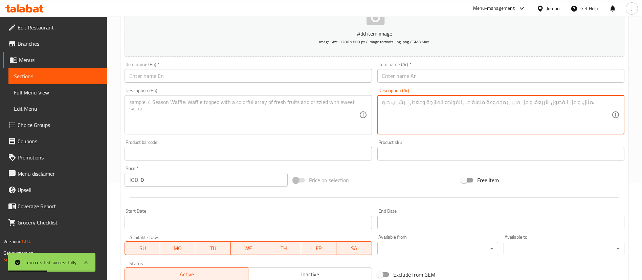
paste textarea "8 قطع دجاج، جميد، أرز، مخلل"
click at [381, 100] on div "8 قطع دجاج، جميد، أرز، مخلل Description (Ar)" at bounding box center [500, 114] width 247 height 39
type textarea "20 قطع دجاج، جميد، أرز، مخلل"
click at [403, 73] on input "text" at bounding box center [500, 76] width 247 height 14
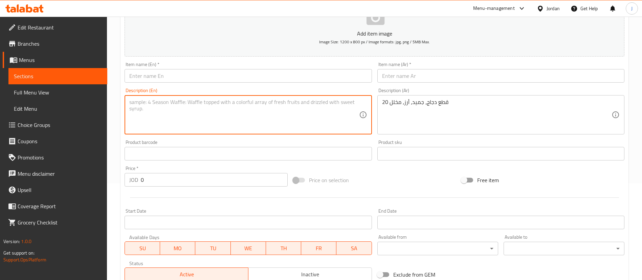
click at [188, 112] on textarea at bounding box center [243, 115] width 229 height 32
paste textarea "8 Chicken pieces,jameed,rice,pickles"
click at [129, 100] on div "8 Chicken pieces,jameed,rice,pickles Description (En)" at bounding box center [248, 114] width 247 height 39
type textarea "20 Chicken pieces,jameed,rice,pickles"
click at [196, 71] on input "text" at bounding box center [248, 76] width 247 height 14
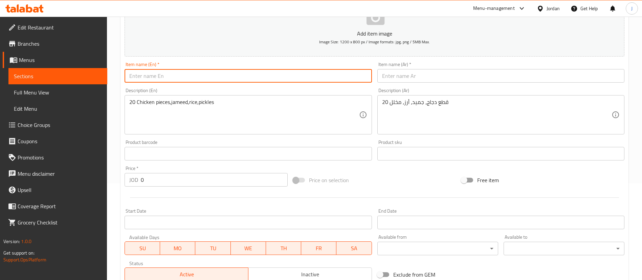
click at [400, 74] on input "text" at bounding box center [500, 76] width 247 height 14
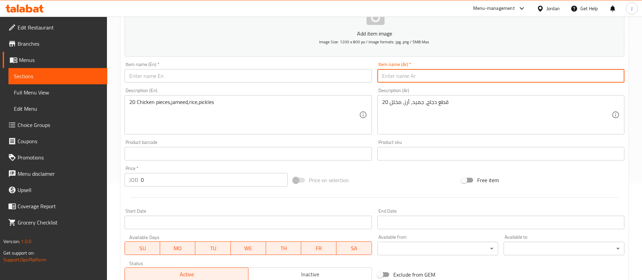
paste input "سدر منسف دجاجتين"
click at [385, 74] on input "سدر منسف دجاجتين" at bounding box center [500, 76] width 247 height 14
type input "سدر منسف خمس دجاجات"
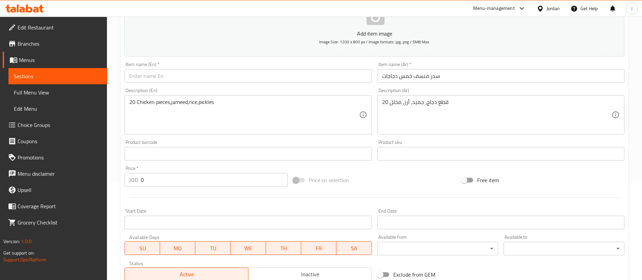
click at [279, 84] on div "Item name (En)   * Item name (En) *" at bounding box center [248, 72] width 253 height 26
click at [281, 67] on div "Item name (En)   * Item name (En) *" at bounding box center [248, 72] width 247 height 21
click at [277, 76] on input "text" at bounding box center [248, 76] width 247 height 14
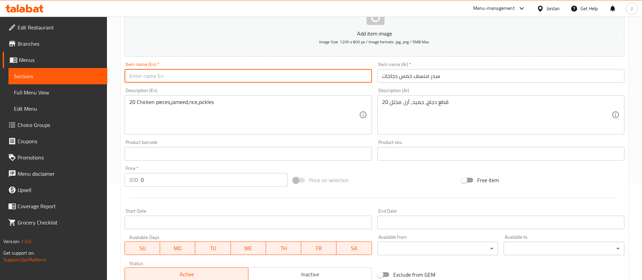
paste input "Sedr Mansaf Two Chickens"
click at [163, 75] on input "Sedr Mansaf Two Chickens" at bounding box center [248, 76] width 247 height 14
type input "Sedr Mansaf five Chickens"
click at [160, 184] on input "0" at bounding box center [214, 180] width 147 height 14
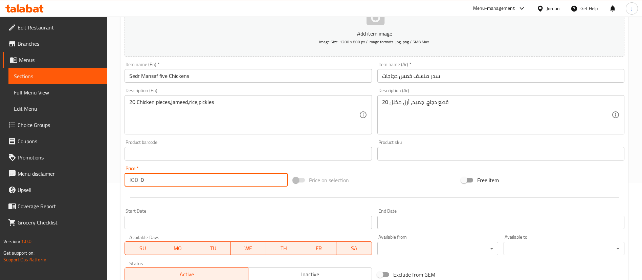
click at [160, 184] on input "0" at bounding box center [214, 180] width 147 height 14
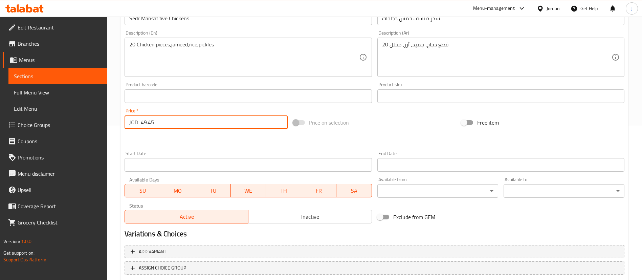
scroll to position [198, 0]
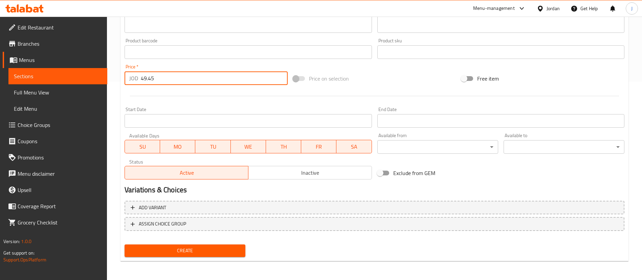
type input "49.45"
click at [177, 252] on span "Create" at bounding box center [185, 250] width 110 height 8
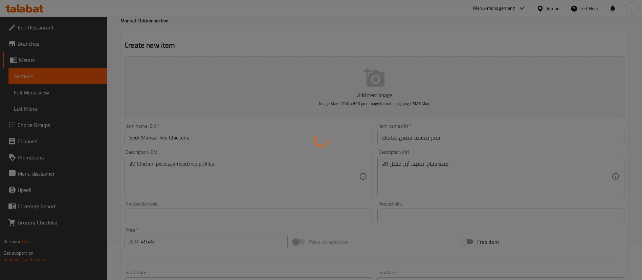
scroll to position [0, 0]
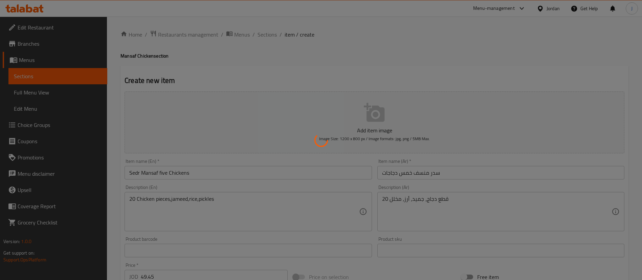
type input "0"
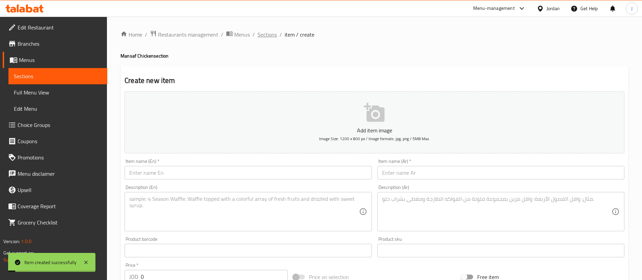
click at [264, 34] on span "Sections" at bounding box center [267, 34] width 19 height 8
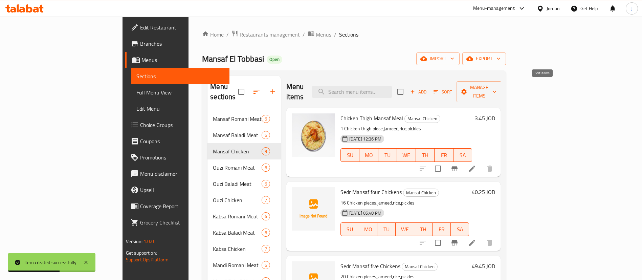
click at [452, 88] on span "Sort" at bounding box center [443, 92] width 19 height 8
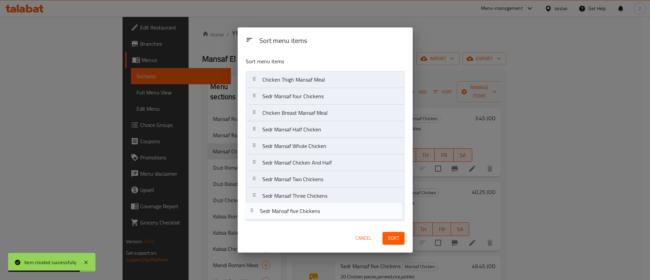
drag, startPoint x: 309, startPoint y: 118, endPoint x: 307, endPoint y: 220, distance: 101.2
click at [307, 220] on nav "Chicken Thigh Mansaf Meal Sedr Mansaf four Chickens Sedr Mansaf five Chickens C…" at bounding box center [325, 146] width 159 height 150
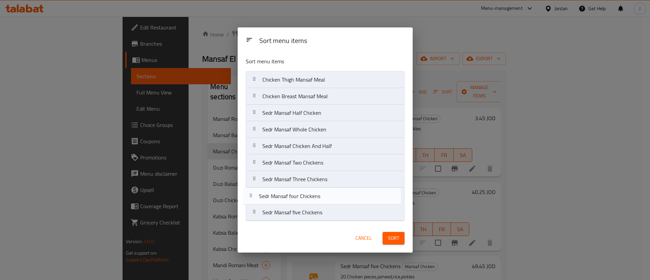
drag, startPoint x: 323, startPoint y: 98, endPoint x: 320, endPoint y: 200, distance: 101.6
click at [320, 200] on nav "Chicken Thigh Mansaf Meal Sedr Mansaf four Chickens Chicken Breast Mansaf Meal …" at bounding box center [325, 146] width 159 height 150
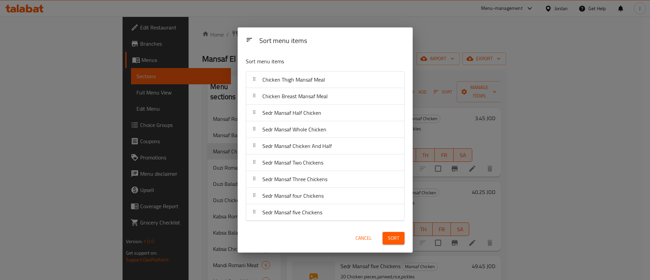
click at [393, 247] on div "Sort" at bounding box center [393, 238] width 30 height 21
click at [401, 239] on button "Sort" at bounding box center [393, 238] width 22 height 13
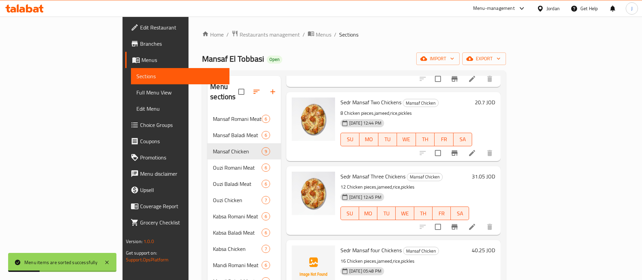
scroll to position [102, 0]
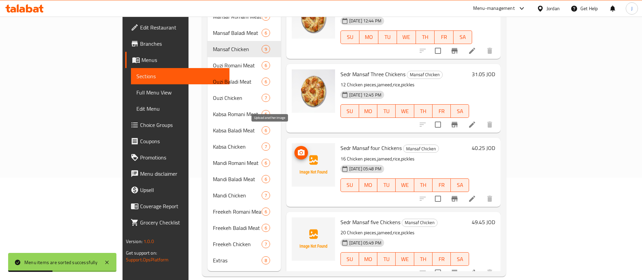
click at [297, 149] on icon "upload picture" at bounding box center [301, 153] width 8 height 8
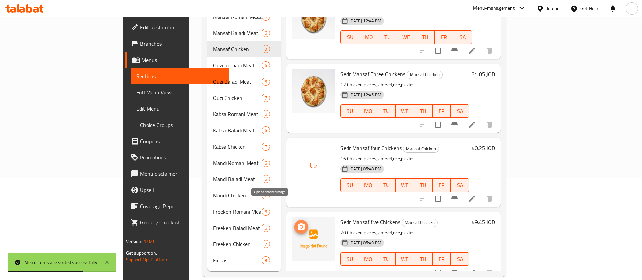
click at [297, 223] on icon "upload picture" at bounding box center [301, 227] width 8 height 8
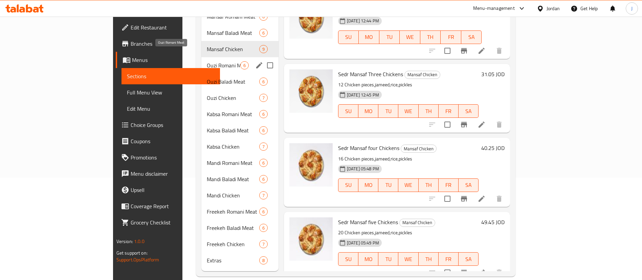
click at [207, 61] on span "[PERSON_NAME] Meat" at bounding box center [224, 65] width 34 height 8
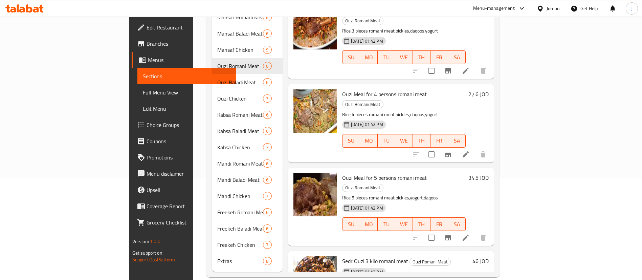
scroll to position [102, 0]
click at [452, 233] on icon "Branch-specific-item" at bounding box center [448, 237] width 8 height 8
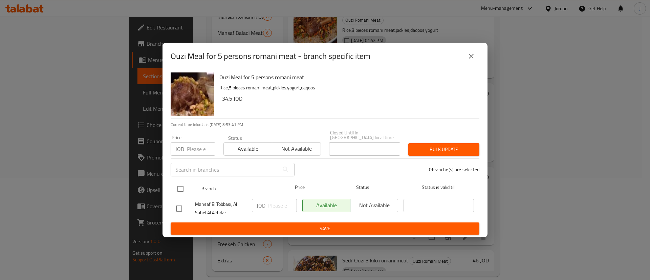
click at [182, 185] on input "checkbox" at bounding box center [180, 189] width 14 height 14
checkbox input "true"
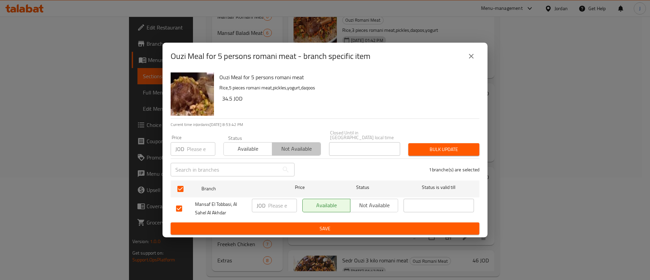
click at [301, 144] on span "Not available" at bounding box center [296, 149] width 43 height 10
click at [375, 201] on span "Not available" at bounding box center [374, 205] width 42 height 10
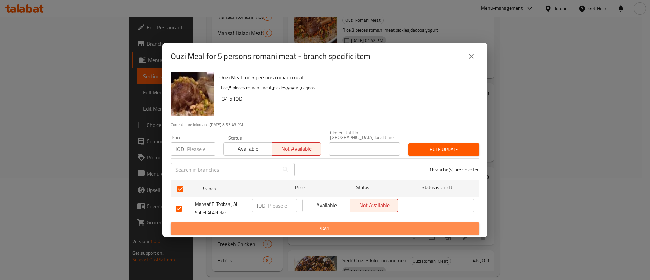
click at [370, 227] on span "Save" at bounding box center [325, 228] width 298 height 8
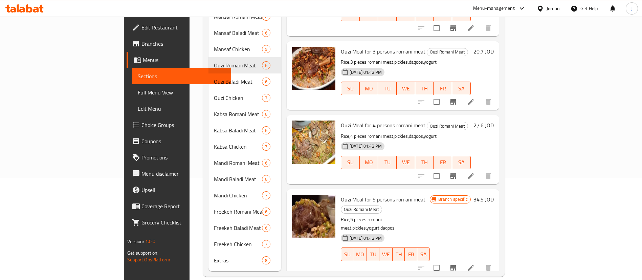
scroll to position [163, 0]
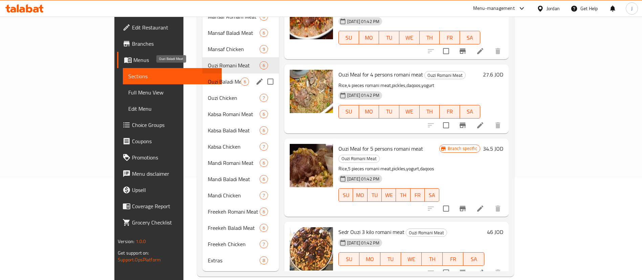
click at [208, 78] on span "Ouzi Baladi Meat" at bounding box center [224, 82] width 33 height 8
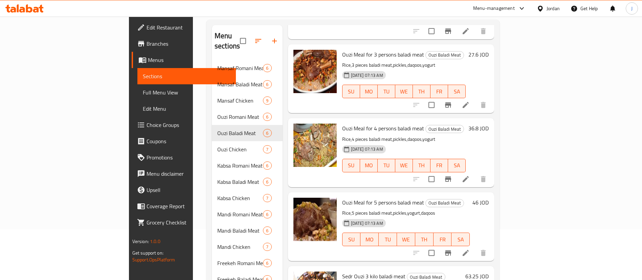
scroll to position [163, 0]
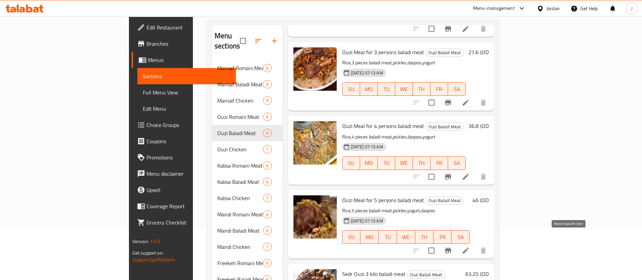
click at [451, 248] on icon "Branch-specific-item" at bounding box center [448, 250] width 6 height 5
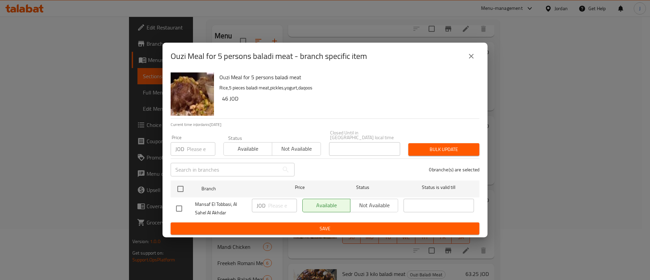
click at [377, 205] on div "Available Not available" at bounding box center [350, 206] width 96 height 14
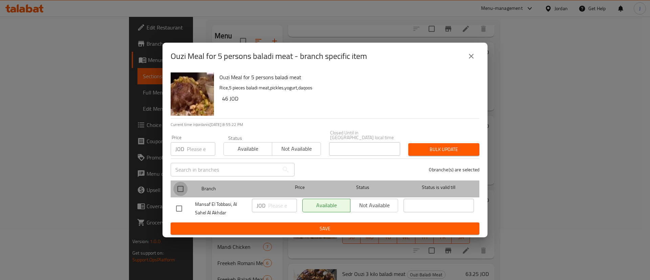
click at [180, 185] on input "checkbox" at bounding box center [180, 189] width 14 height 14
checkbox input "true"
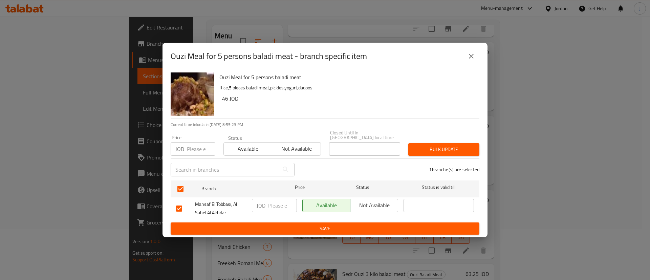
click at [303, 142] on button "Not available" at bounding box center [296, 149] width 49 height 14
click at [367, 206] on span "Not available" at bounding box center [374, 205] width 42 height 10
click at [366, 224] on span "Save" at bounding box center [325, 228] width 298 height 8
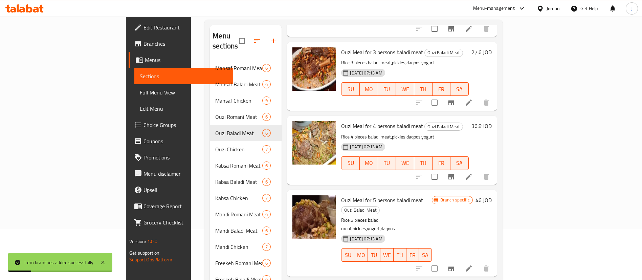
scroll to position [102, 0]
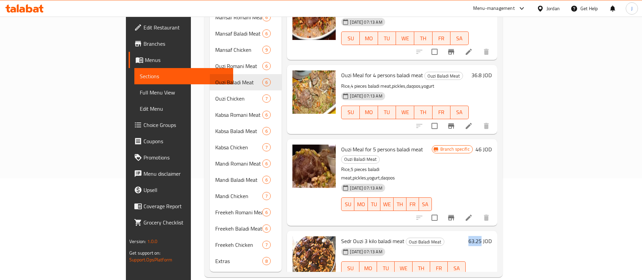
click at [492, 236] on h6 "63.25 JOD" at bounding box center [479, 240] width 23 height 9
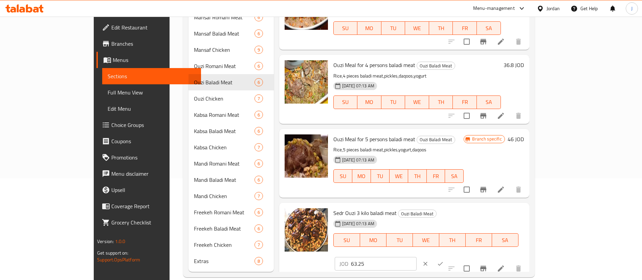
drag, startPoint x: 537, startPoint y: 216, endPoint x: 284, endPoint y: 202, distance: 253.2
click at [342, 209] on div "Sedr Ouzi 3 kilo baladi meat Ouzi Baladi Meat 08-07-2025 07:13 AM SU MO TU WE T…" at bounding box center [429, 239] width 196 height 68
type input "69"
click button "ok" at bounding box center [440, 263] width 15 height 15
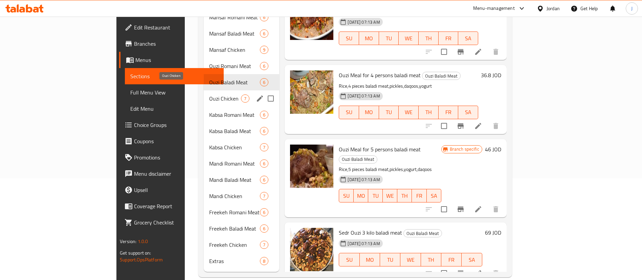
click at [209, 94] on span "Ouzi Chicken" at bounding box center [225, 98] width 32 height 8
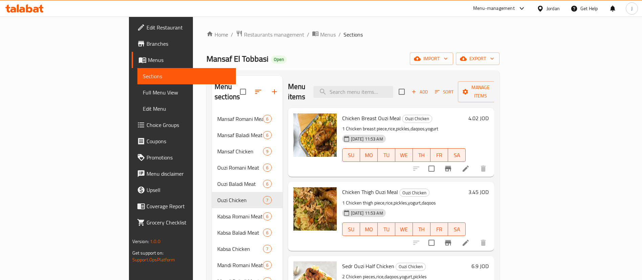
click at [489, 113] on h6 "4.02 JOD" at bounding box center [478, 117] width 20 height 9
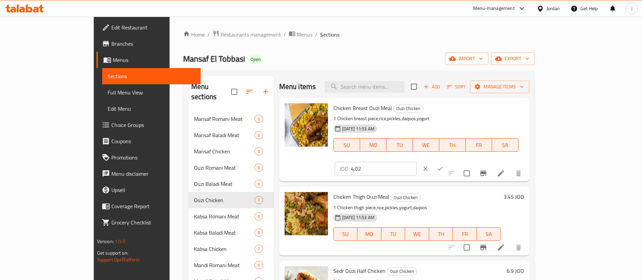
click at [417, 162] on input "4.02" at bounding box center [384, 169] width 66 height 14
type input "4.0"
click button "ok" at bounding box center [440, 168] width 15 height 15
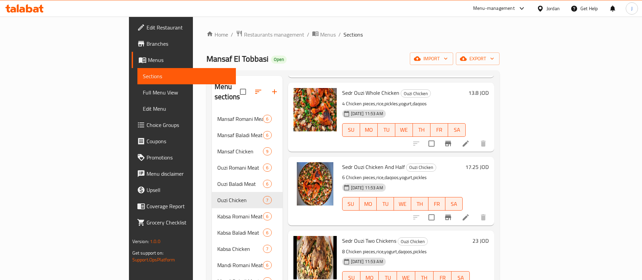
scroll to position [51, 0]
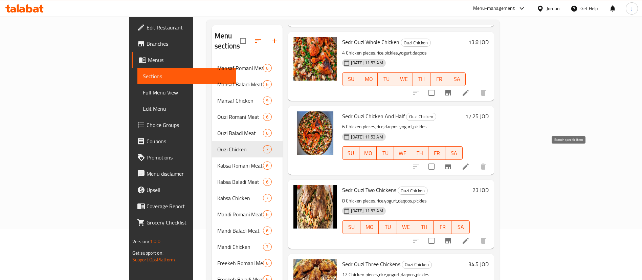
click at [451, 164] on icon "Branch-specific-item" at bounding box center [448, 166] width 6 height 5
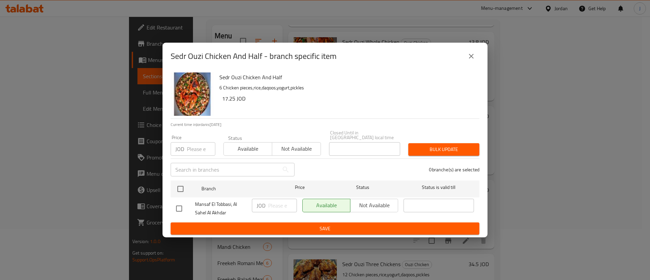
click at [369, 202] on div "Available Not available" at bounding box center [350, 206] width 96 height 14
click at [303, 153] on button "Not available" at bounding box center [296, 149] width 49 height 14
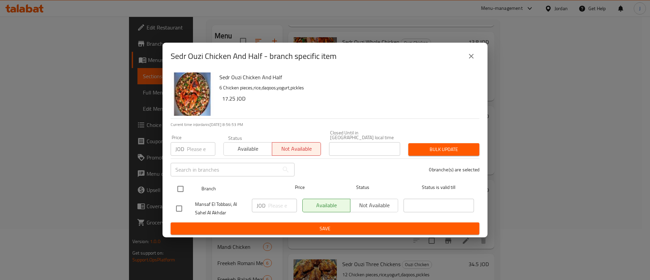
click at [181, 186] on input "checkbox" at bounding box center [180, 189] width 14 height 14
checkbox input "true"
click at [375, 200] on span "Not available" at bounding box center [374, 205] width 42 height 10
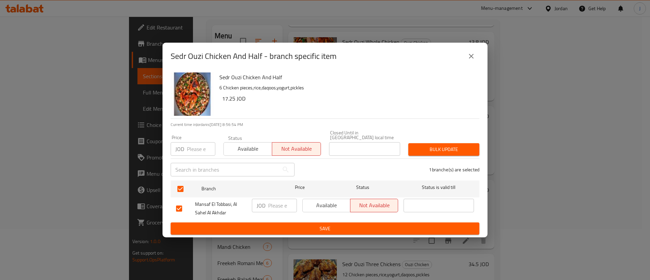
click at [364, 225] on span "Save" at bounding box center [325, 228] width 298 height 8
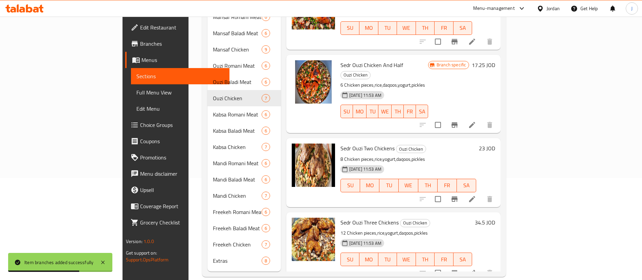
scroll to position [102, 0]
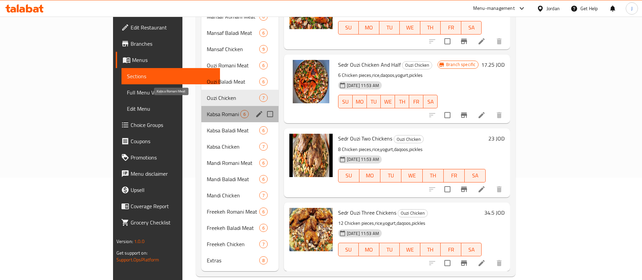
click at [207, 110] on span "Kabsa Romani Meat" at bounding box center [224, 114] width 34 height 8
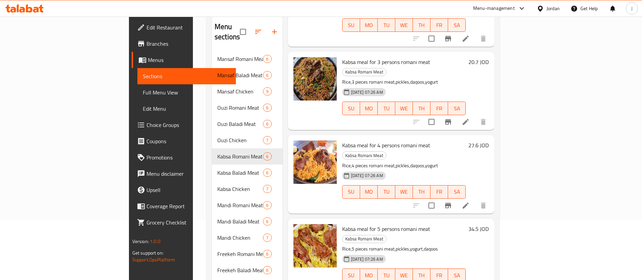
scroll to position [102, 0]
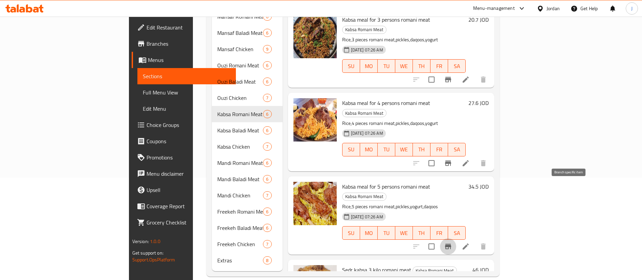
click at [451, 244] on icon "Branch-specific-item" at bounding box center [448, 246] width 6 height 5
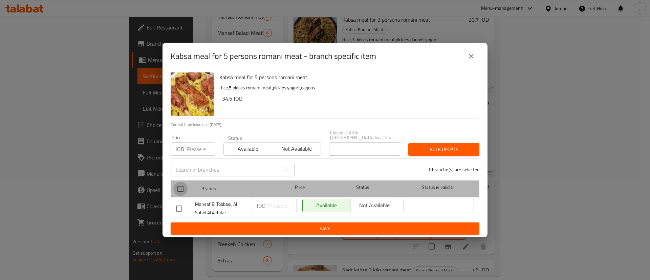
drag, startPoint x: 182, startPoint y: 185, endPoint x: 217, endPoint y: 165, distance: 40.3
click at [182, 186] on input "checkbox" at bounding box center [180, 189] width 14 height 14
checkbox input "true"
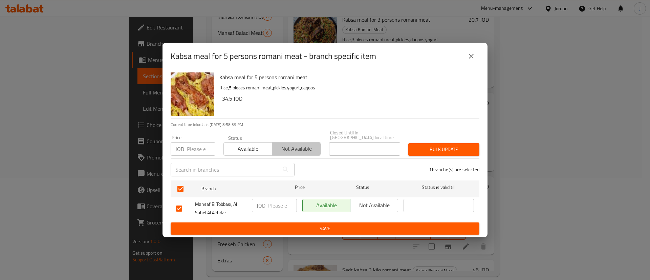
click at [284, 145] on span "Not available" at bounding box center [296, 149] width 43 height 10
click at [372, 201] on span "Not available" at bounding box center [374, 205] width 42 height 10
click at [365, 224] on span "Save" at bounding box center [325, 228] width 298 height 8
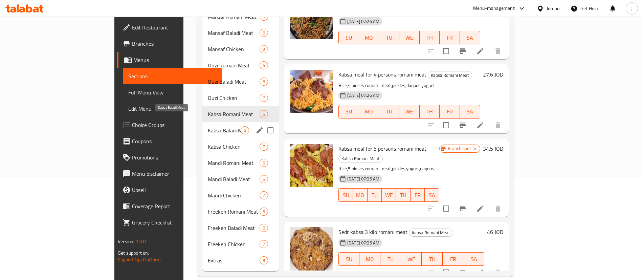
click at [208, 126] on span "Kabsa Baladi Meat" at bounding box center [224, 130] width 33 height 8
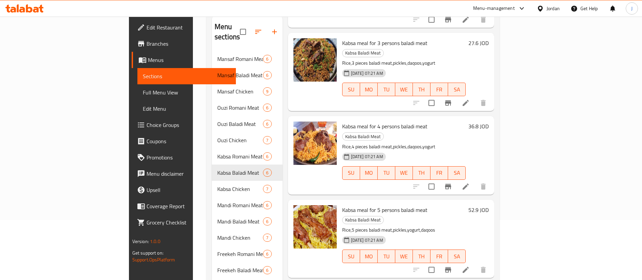
scroll to position [102, 0]
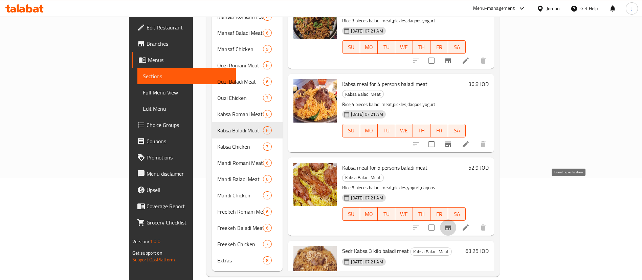
click at [451, 225] on icon "Branch-specific-item" at bounding box center [448, 227] width 6 height 5
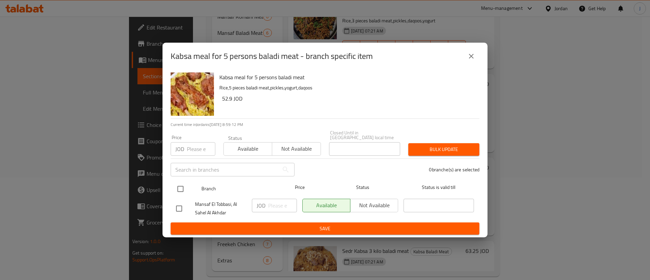
click at [180, 187] on input "checkbox" at bounding box center [180, 189] width 14 height 14
checkbox input "true"
click at [298, 145] on span "Not available" at bounding box center [296, 149] width 43 height 10
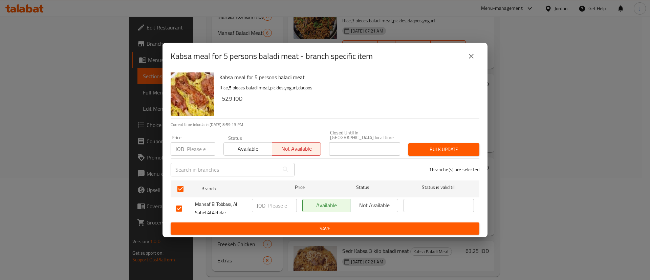
click at [377, 203] on span "Not available" at bounding box center [374, 205] width 42 height 10
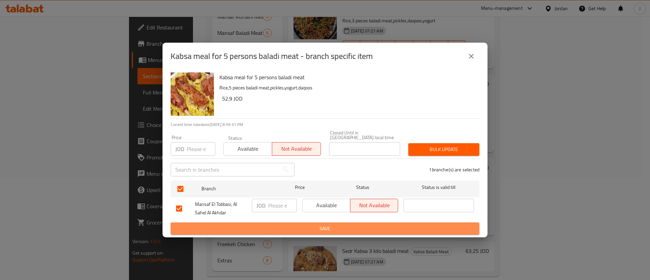
click at [365, 224] on span "Save" at bounding box center [325, 228] width 298 height 8
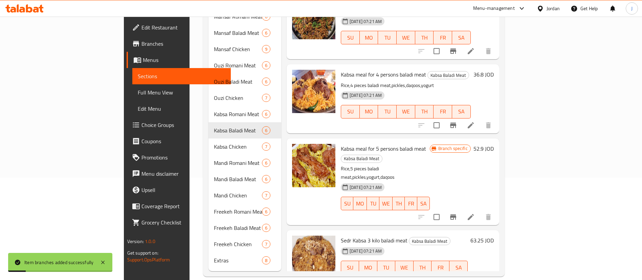
click at [430, 165] on p "Rice,5 pieces baladi meat,pickles,yogurt,daqoos" at bounding box center [385, 173] width 89 height 17
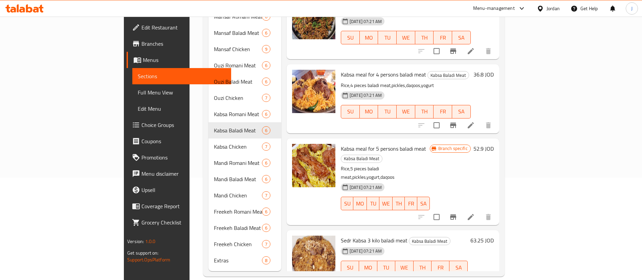
click at [471, 81] on p "Rice,4 pieces baladi meat,pickles,daqoos,yogurt" at bounding box center [406, 85] width 130 height 8
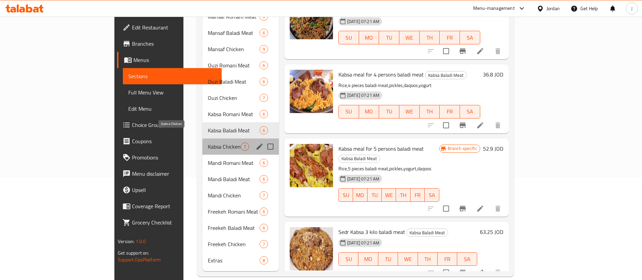
click at [208, 143] on span "Kabsa Chicken" at bounding box center [224, 147] width 33 height 8
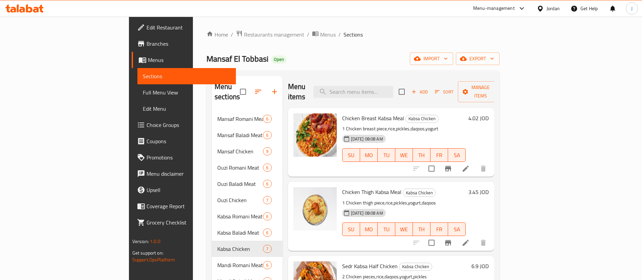
click at [489, 113] on h6 "4.02 JOD" at bounding box center [478, 117] width 20 height 9
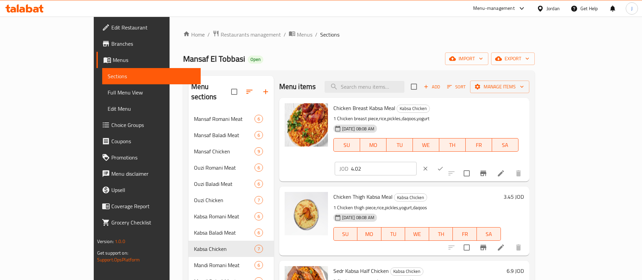
click at [417, 162] on input "4.02" at bounding box center [384, 169] width 66 height 14
type input "4.0"
click at [448, 161] on button "ok" at bounding box center [440, 168] width 15 height 15
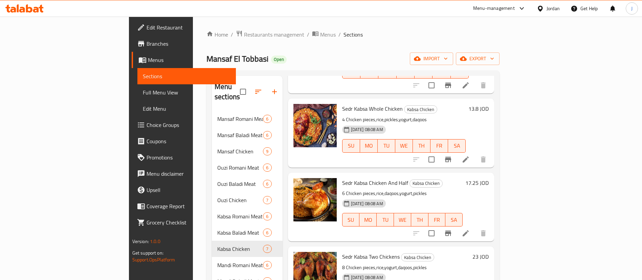
scroll to position [247, 0]
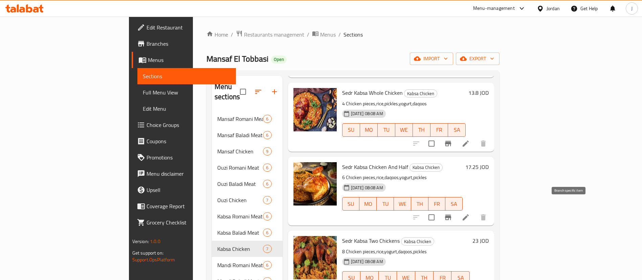
click at [452, 213] on icon "Branch-specific-item" at bounding box center [448, 217] width 8 height 8
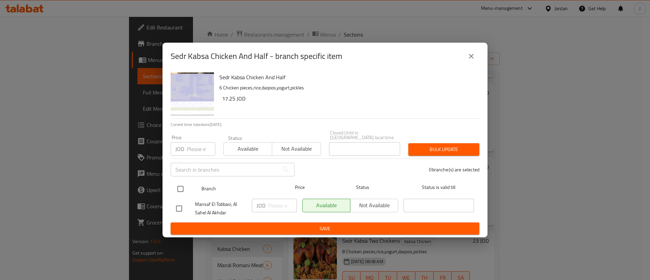
click at [184, 187] on input "checkbox" at bounding box center [180, 189] width 14 height 14
checkbox input "true"
click at [292, 147] on span "Not available" at bounding box center [296, 149] width 43 height 10
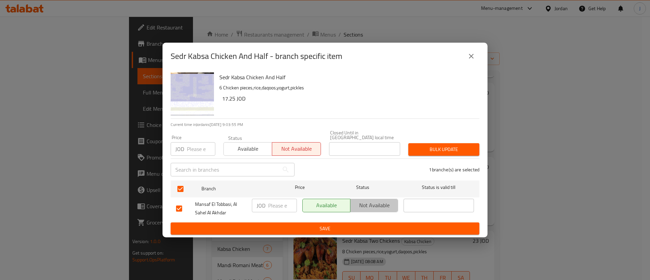
click at [372, 204] on span "Not available" at bounding box center [374, 205] width 42 height 10
click at [369, 224] on span "Save" at bounding box center [325, 228] width 298 height 8
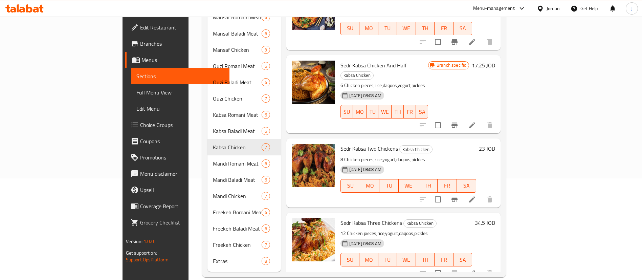
scroll to position [102, 0]
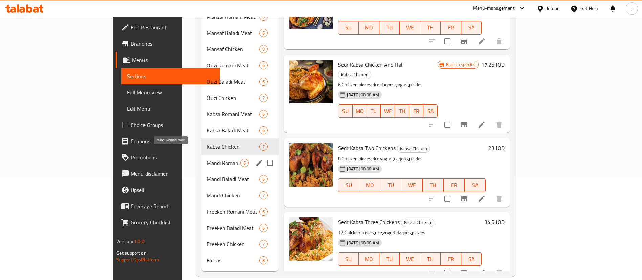
click at [207, 159] on span "[PERSON_NAME] Meat" at bounding box center [224, 163] width 34 height 8
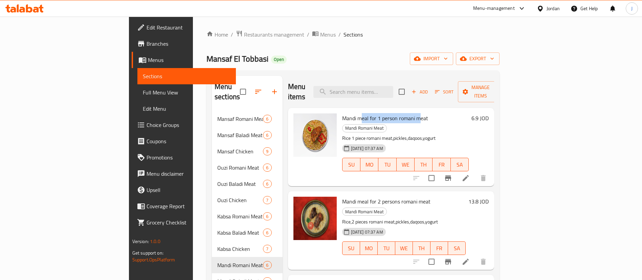
drag, startPoint x: 329, startPoint y: 108, endPoint x: 388, endPoint y: 111, distance: 59.4
click at [388, 113] on span "Mandi meal for 1 person romani meat" at bounding box center [385, 118] width 86 height 10
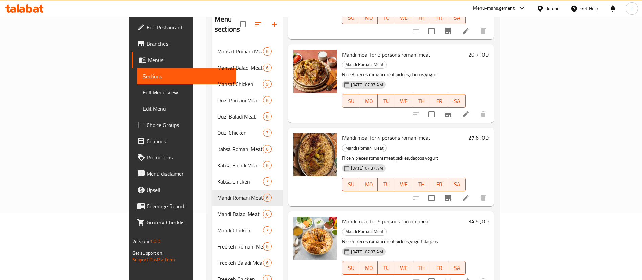
scroll to position [102, 0]
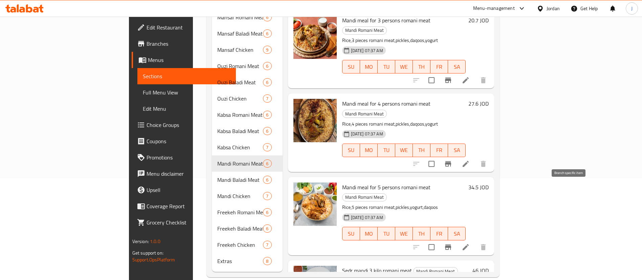
click at [452, 243] on icon "Branch-specific-item" at bounding box center [448, 247] width 8 height 8
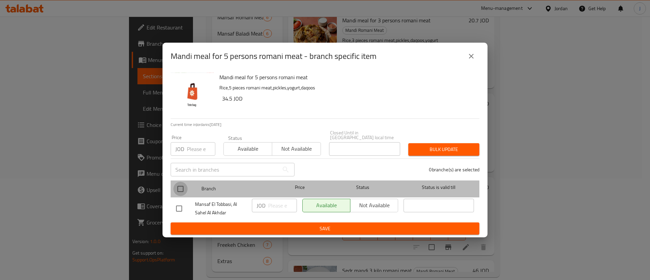
click at [183, 184] on input "checkbox" at bounding box center [180, 189] width 14 height 14
checkbox input "true"
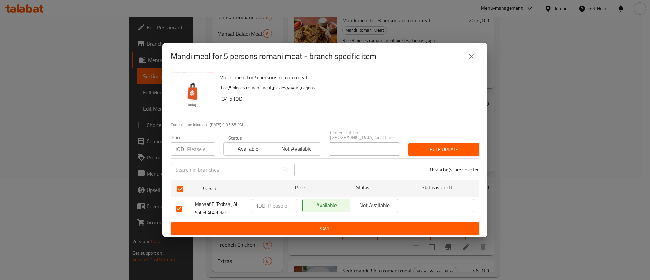
click at [305, 144] on span "Not available" at bounding box center [296, 149] width 43 height 10
click at [374, 201] on span "Not available" at bounding box center [374, 205] width 42 height 10
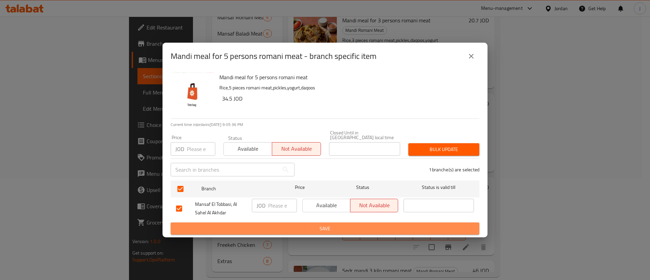
click at [368, 224] on span "Save" at bounding box center [325, 228] width 298 height 8
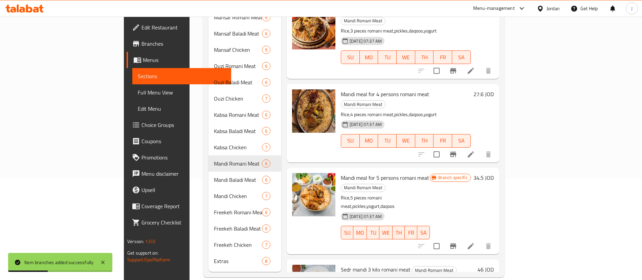
scroll to position [102, 0]
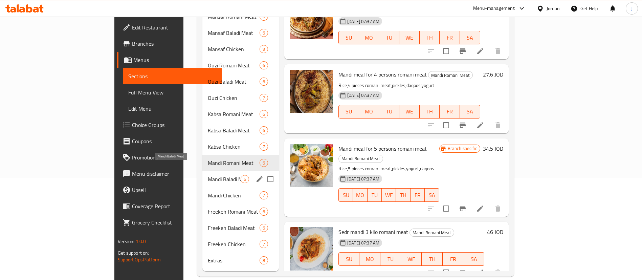
click at [208, 175] on span "[PERSON_NAME] Meat" at bounding box center [224, 179] width 33 height 8
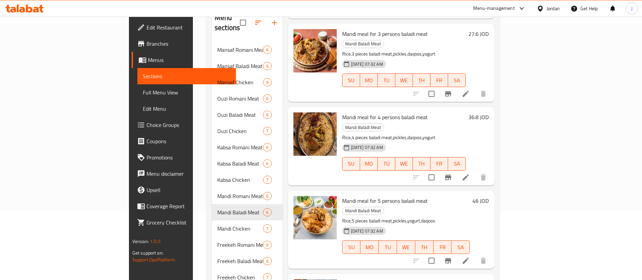
scroll to position [102, 0]
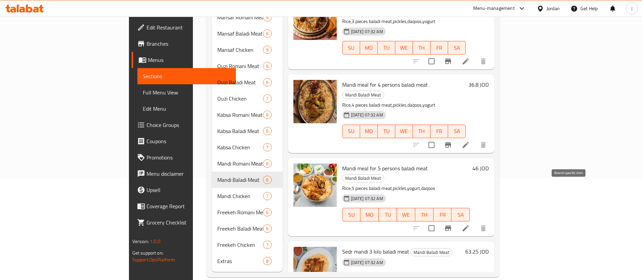
click at [451, 225] on icon "Branch-specific-item" at bounding box center [448, 227] width 6 height 5
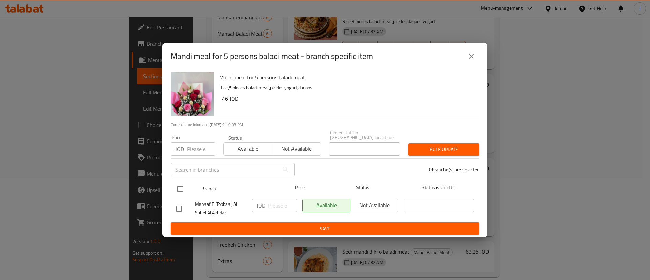
click at [181, 186] on input "checkbox" at bounding box center [180, 189] width 14 height 14
checkbox input "true"
click at [304, 149] on span "Not available" at bounding box center [296, 149] width 43 height 10
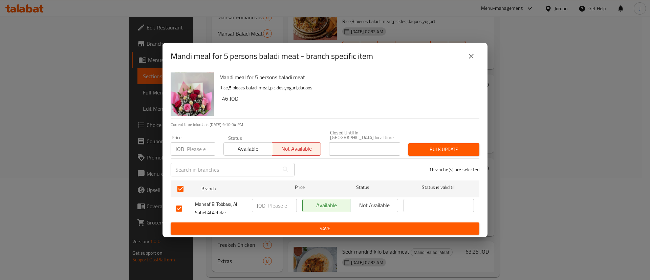
click at [365, 200] on span "Not available" at bounding box center [374, 205] width 42 height 10
click at [366, 232] on button "Save" at bounding box center [325, 228] width 309 height 13
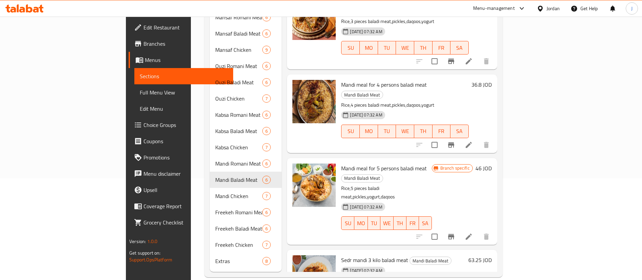
click at [492, 255] on h6 "63.25 JOD" at bounding box center [479, 259] width 23 height 9
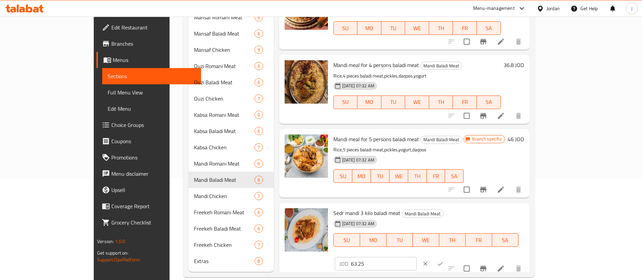
drag, startPoint x: 536, startPoint y: 212, endPoint x: 297, endPoint y: 206, distance: 239.4
click at [331, 210] on div "Sedr mandi 3 kilo baladi meat Mandi Baladi Meat 08-07-2025 07:32 AM SU MO TU WE…" at bounding box center [429, 239] width 196 height 68
type input "69"
click button "ok" at bounding box center [440, 263] width 15 height 15
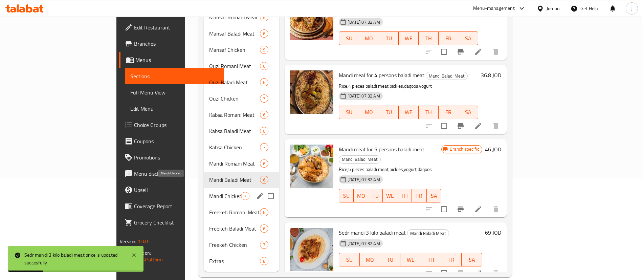
click at [209, 192] on span "Mandi Chicken" at bounding box center [225, 196] width 32 height 8
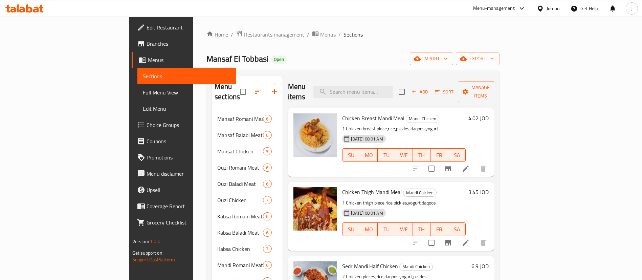
click at [489, 113] on h6 "4.02 JOD" at bounding box center [478, 117] width 20 height 9
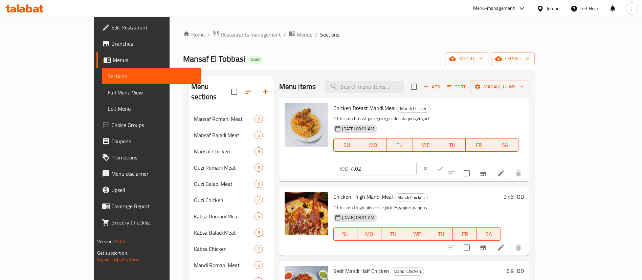
click at [417, 162] on input "4.02" at bounding box center [384, 169] width 66 height 14
type input "4.0"
click button "ok" at bounding box center [440, 168] width 15 height 15
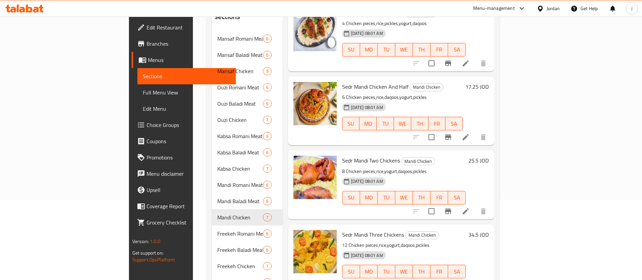
scroll to position [102, 0]
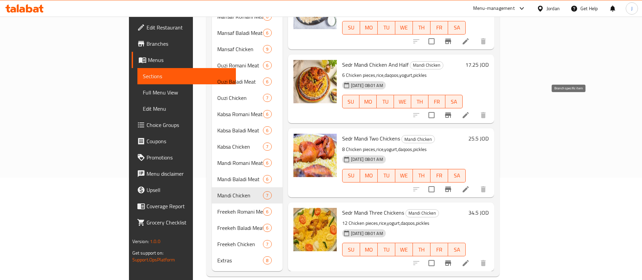
click at [451, 112] on icon "Branch-specific-item" at bounding box center [448, 114] width 6 height 5
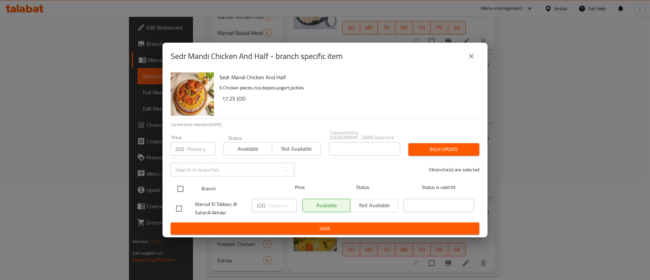
click at [181, 187] on input "checkbox" at bounding box center [180, 189] width 14 height 14
checkbox input "true"
drag, startPoint x: 305, startPoint y: 142, endPoint x: 311, endPoint y: 163, distance: 21.9
click at [305, 144] on span "Not available" at bounding box center [296, 149] width 43 height 10
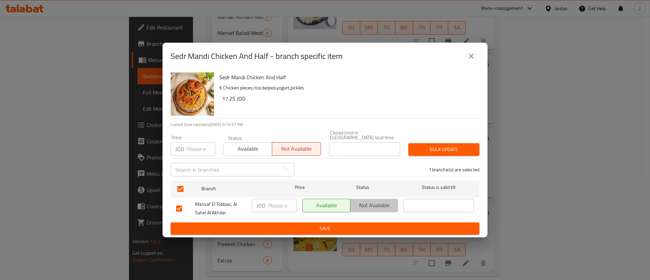
click at [377, 205] on span "Not available" at bounding box center [374, 205] width 42 height 10
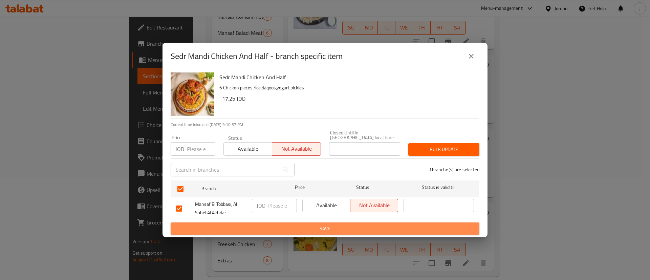
click at [378, 230] on button "Save" at bounding box center [325, 228] width 309 height 13
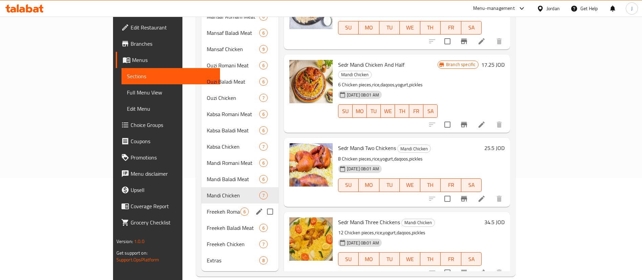
click at [207, 207] on span "Freekeh Romani Meat" at bounding box center [224, 211] width 34 height 8
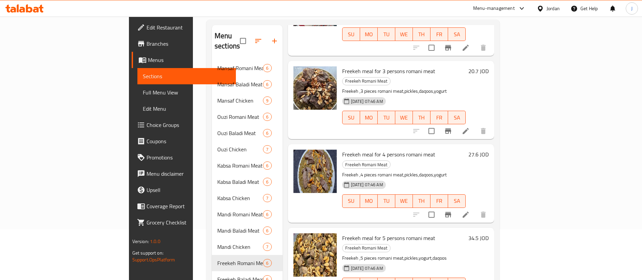
scroll to position [102, 0]
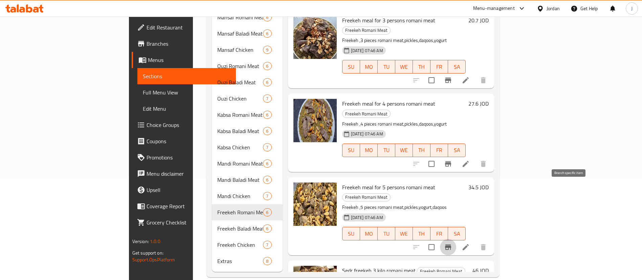
click at [452, 243] on icon "Branch-specific-item" at bounding box center [448, 247] width 8 height 8
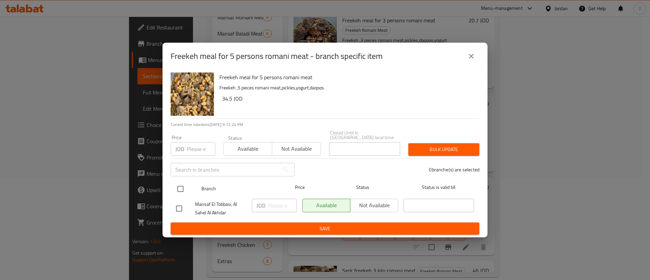
click at [199, 188] on div "Branch" at bounding box center [237, 189] width 76 height 20
click at [285, 145] on span "Not available" at bounding box center [296, 149] width 43 height 10
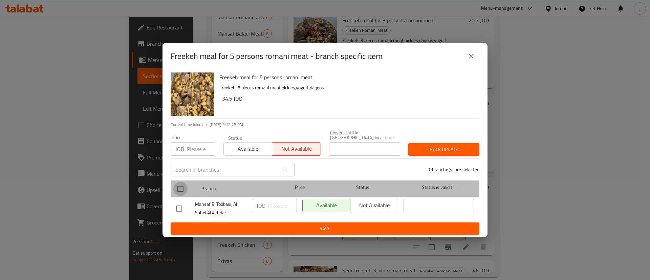
click at [179, 184] on input "checkbox" at bounding box center [180, 189] width 14 height 14
checkbox input "true"
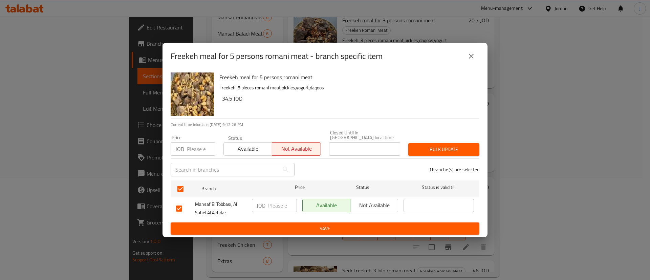
click at [368, 202] on span "Not available" at bounding box center [374, 205] width 42 height 10
click at [365, 224] on span "Save" at bounding box center [325, 228] width 298 height 8
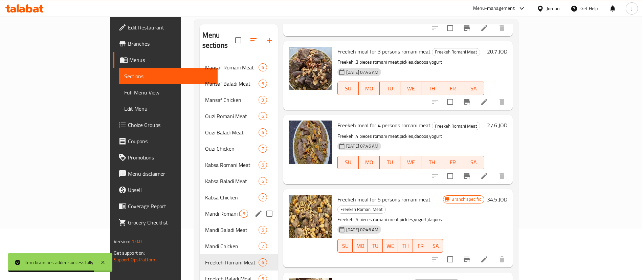
scroll to position [102, 0]
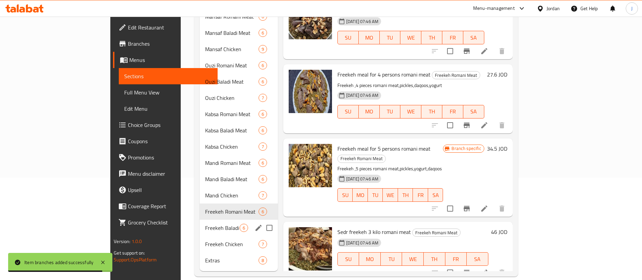
click at [200, 220] on div "Freekeh Baladi Meat 6" at bounding box center [239, 228] width 78 height 16
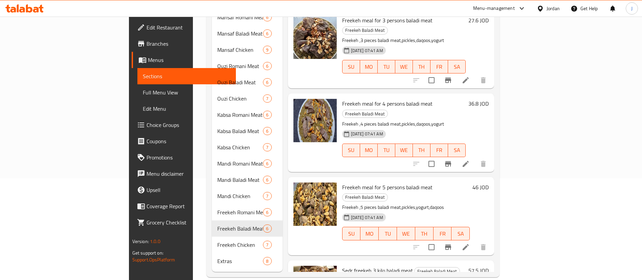
scroll to position [102, 0]
click at [451, 244] on icon "Branch-specific-item" at bounding box center [448, 246] width 6 height 5
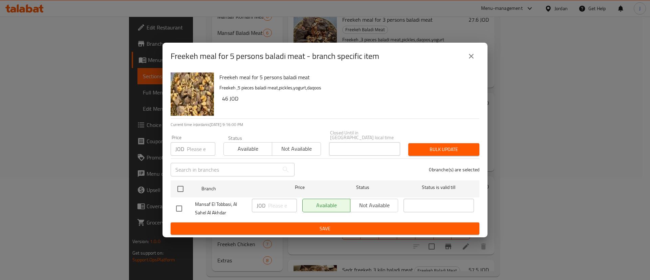
drag, startPoint x: 179, startPoint y: 187, endPoint x: 267, endPoint y: 166, distance: 90.7
click at [179, 187] on input "checkbox" at bounding box center [180, 189] width 14 height 14
checkbox input "true"
click at [298, 148] on span "Not available" at bounding box center [296, 149] width 43 height 10
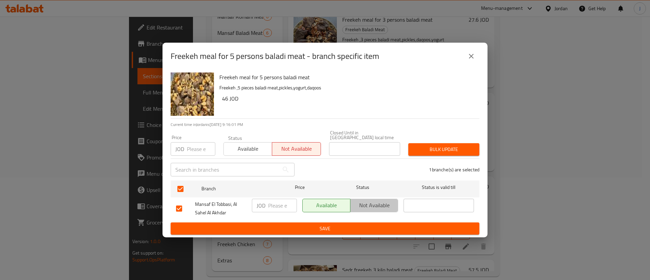
click at [390, 203] on span "Not available" at bounding box center [374, 205] width 42 height 10
click at [390, 224] on span "Save" at bounding box center [325, 228] width 298 height 8
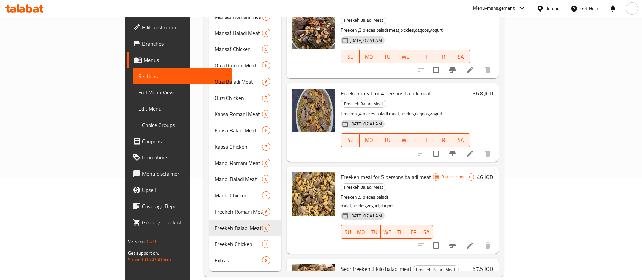
click at [493, 264] on h6 "57.5 JOD" at bounding box center [483, 268] width 20 height 9
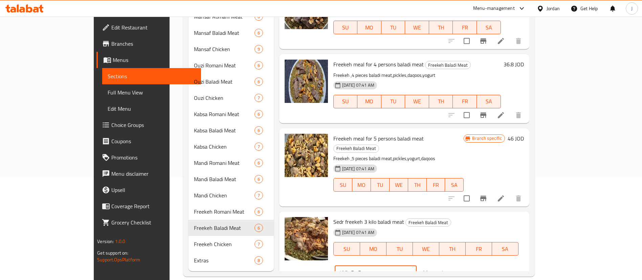
drag, startPoint x: 540, startPoint y: 212, endPoint x: 304, endPoint y: 214, distance: 235.9
click at [331, 215] on div "Sedr freekeh 3 kilo baladi meat Freekeh Baladi Meat 08-07-2025 07:41 AM SU MO T…" at bounding box center [429, 248] width 196 height 68
type input "69"
click button "ok" at bounding box center [440, 272] width 15 height 15
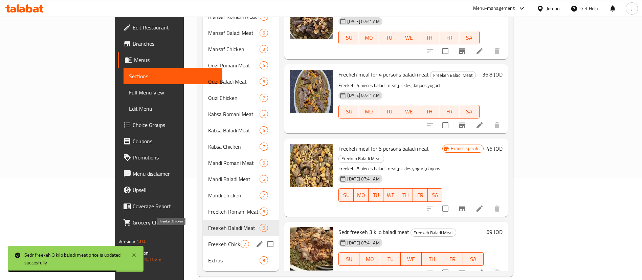
click at [208, 240] on span "Freekeh Chicken" at bounding box center [224, 244] width 32 height 8
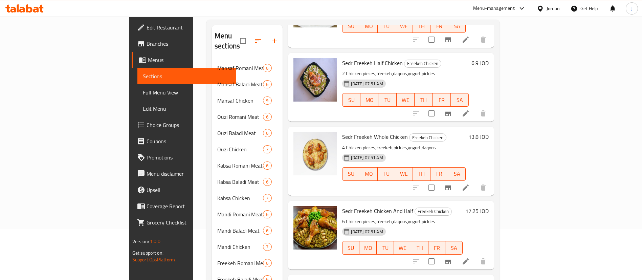
scroll to position [203, 0]
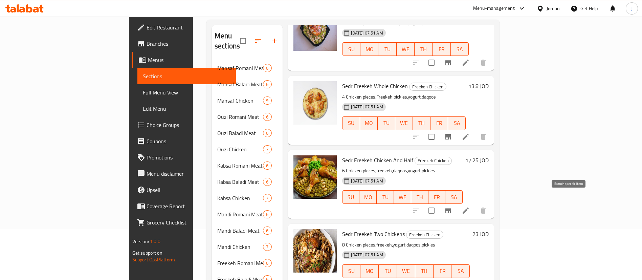
click at [452, 206] on icon "Branch-specific-item" at bounding box center [448, 210] width 8 height 8
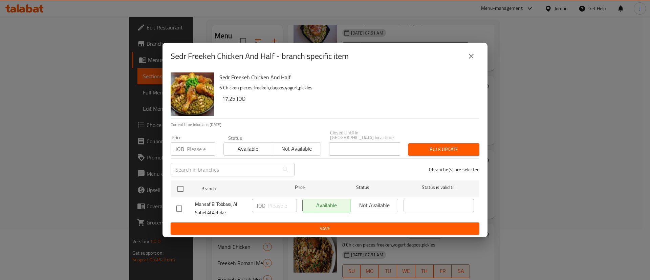
click at [296, 148] on span "Not available" at bounding box center [296, 149] width 43 height 10
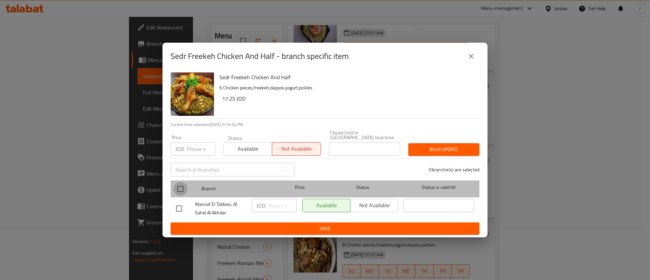
click at [182, 186] on input "checkbox" at bounding box center [180, 189] width 14 height 14
checkbox input "true"
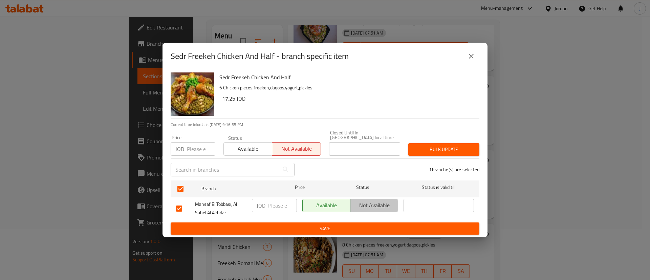
click at [386, 201] on span "Not available" at bounding box center [374, 205] width 42 height 10
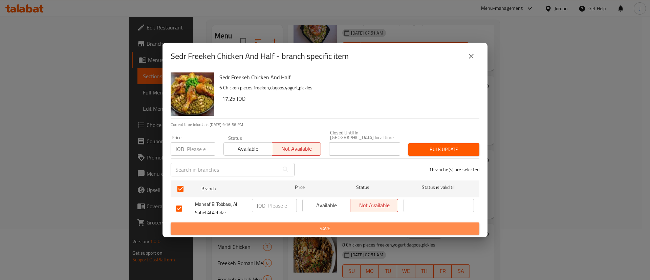
click at [370, 224] on span "Save" at bounding box center [325, 228] width 298 height 8
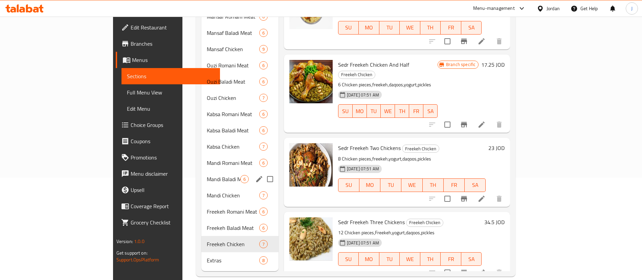
scroll to position [0, 0]
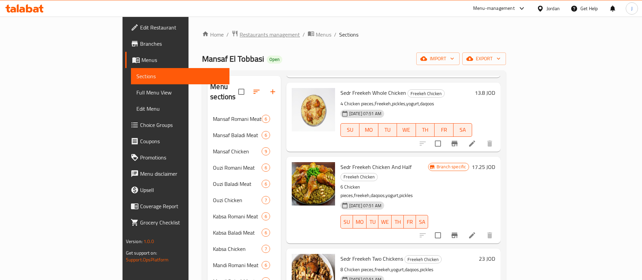
click at [240, 34] on span "Restaurants management" at bounding box center [270, 34] width 60 height 8
